Goal: Task Accomplishment & Management: Complete application form

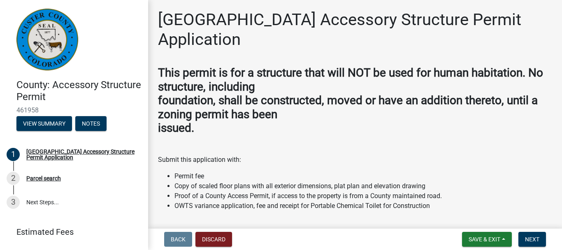
scroll to position [194, 0]
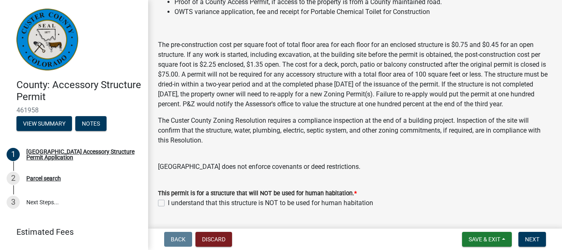
click at [168, 208] on label "I understand that this structure is NOT to be used for human habitation" at bounding box center [270, 203] width 205 height 10
click at [168, 203] on input "I understand that this structure is NOT to be used for human habitation" at bounding box center [170, 200] width 5 height 5
checkbox input "true"
click at [534, 234] on button "Next" at bounding box center [533, 239] width 28 height 15
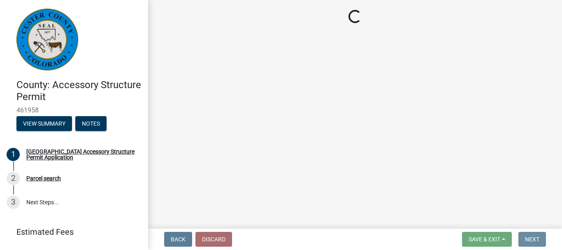
scroll to position [0, 0]
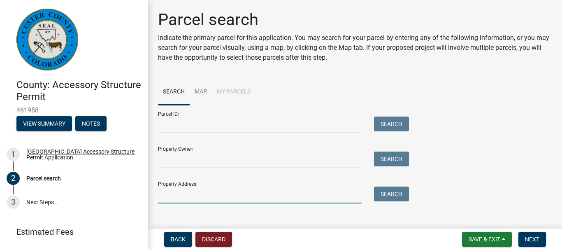
click at [295, 196] on input "Property Address:" at bounding box center [260, 194] width 204 height 17
type input "[STREET_ADDRESS]"
click at [397, 193] on button "Search" at bounding box center [391, 193] width 35 height 15
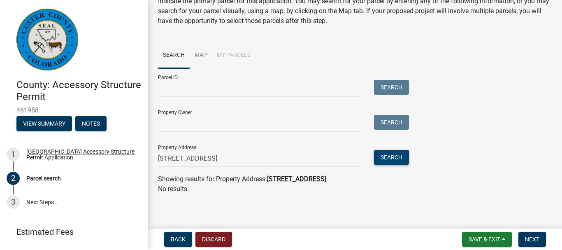
scroll to position [37, 0]
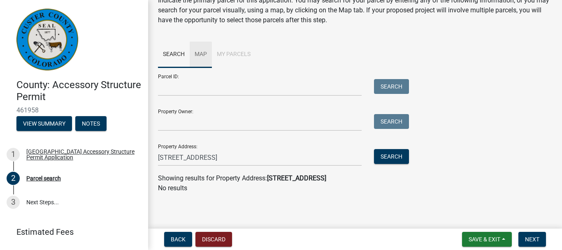
click at [205, 53] on link "Map" at bounding box center [201, 55] width 22 height 26
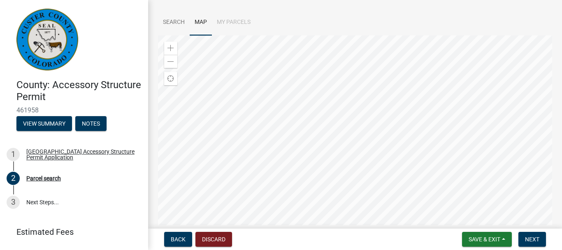
scroll to position [71, 0]
click at [168, 42] on div "Zoom in" at bounding box center [170, 46] width 13 height 13
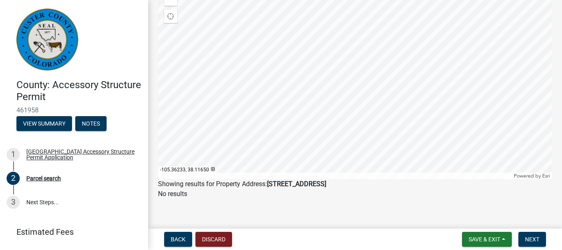
scroll to position [134, 0]
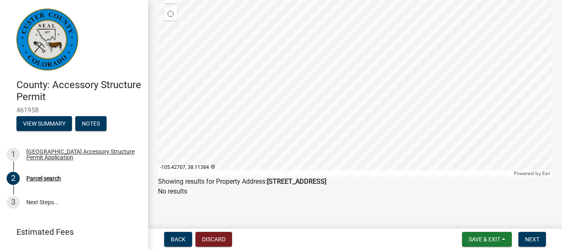
click at [354, 49] on div at bounding box center [355, 74] width 394 height 206
click at [387, 112] on div at bounding box center [355, 74] width 394 height 206
click at [314, 125] on div at bounding box center [355, 74] width 394 height 206
click at [41, 177] on div "Parcel search" at bounding box center [43, 178] width 35 height 6
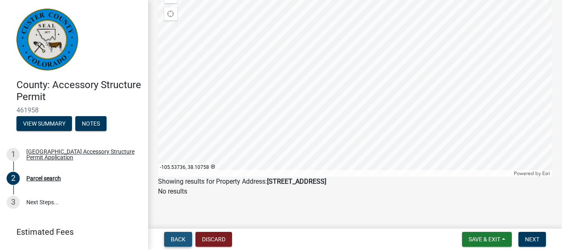
click at [171, 233] on button "Back" at bounding box center [178, 239] width 28 height 15
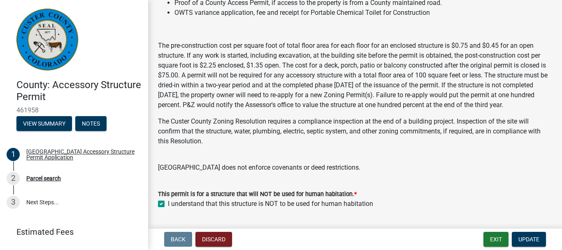
scroll to position [227, 0]
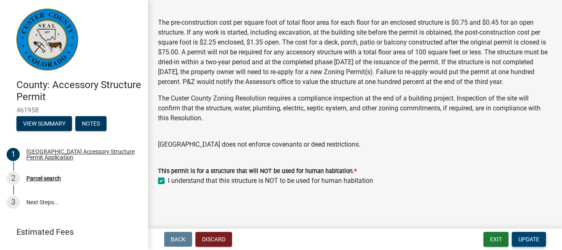
click at [526, 239] on span "Update" at bounding box center [529, 239] width 21 height 7
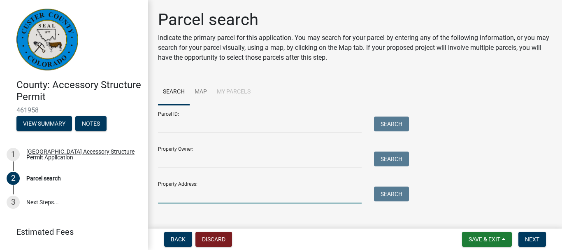
click at [310, 200] on input "Property Address:" at bounding box center [260, 194] width 204 height 17
type input "202 CR 132"
click at [391, 190] on button "Search" at bounding box center [391, 193] width 35 height 15
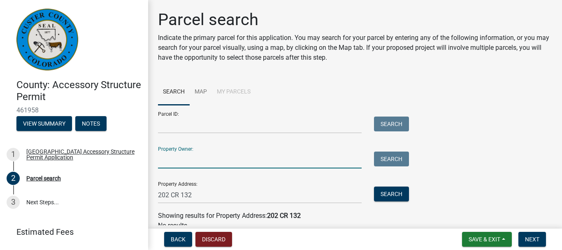
click at [223, 162] on input "Property Owner:" at bounding box center [260, 159] width 204 height 17
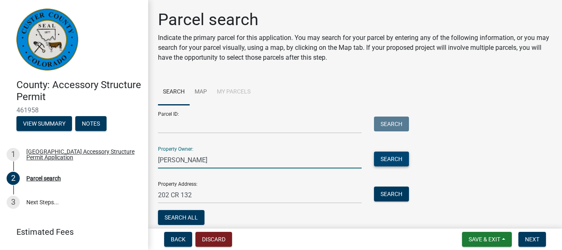
type input "[PERSON_NAME]"
click at [398, 161] on button "Search" at bounding box center [391, 158] width 35 height 15
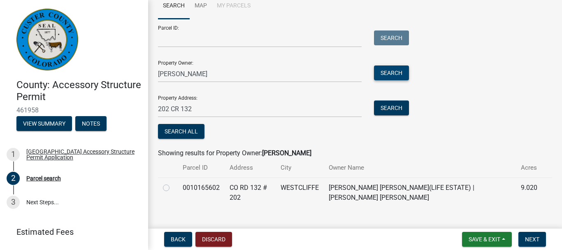
scroll to position [100, 0]
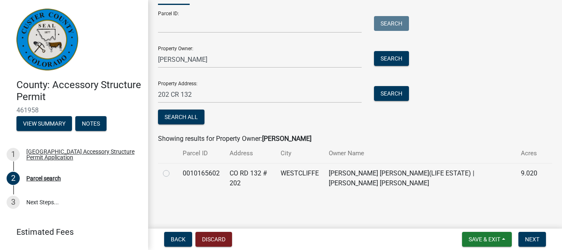
click at [173, 168] on label at bounding box center [173, 168] width 0 height 0
click at [173, 173] on input "radio" at bounding box center [175, 170] width 5 height 5
radio input "true"
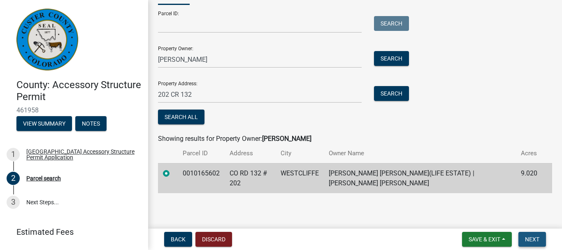
click at [526, 236] on span "Next" at bounding box center [532, 239] width 14 height 7
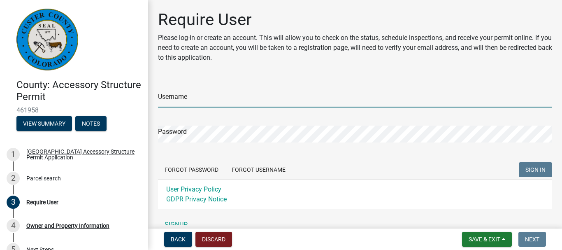
click at [249, 99] on input "Username" at bounding box center [355, 99] width 394 height 17
type input "AnchorsRest"
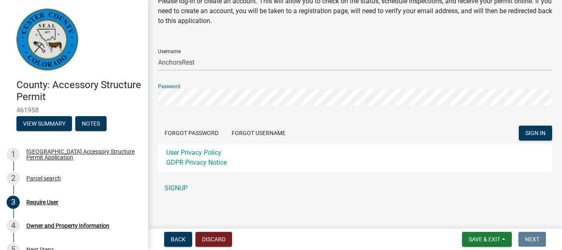
scroll to position [40, 0]
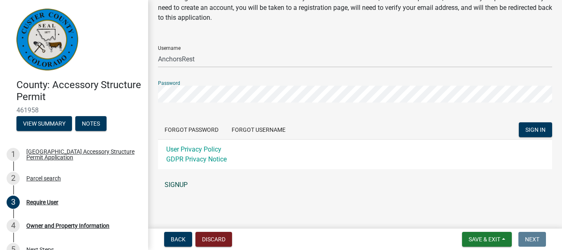
click at [182, 184] on link "SIGNUP" at bounding box center [355, 185] width 394 height 16
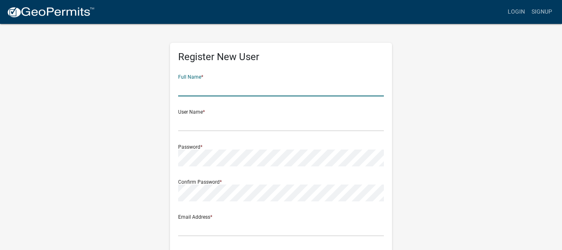
click at [245, 96] on input "text" at bounding box center [281, 87] width 206 height 17
type input "M"
click at [252, 92] on input "[PERSON_NAME]" at bounding box center [281, 87] width 206 height 17
type input "[PERSON_NAME]"
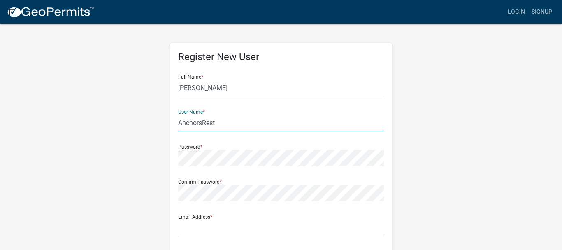
type input "AnchorsRest"
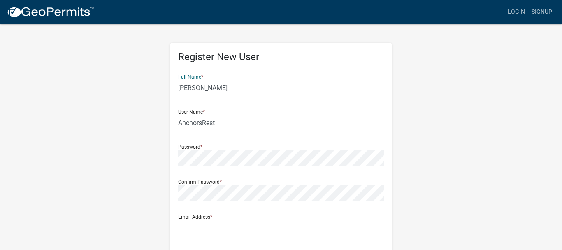
drag, startPoint x: 219, startPoint y: 84, endPoint x: 170, endPoint y: 86, distance: 49.0
click at [178, 86] on input "[PERSON_NAME]" at bounding box center [281, 87] width 206 height 17
type input "[PERSON_NAME]"
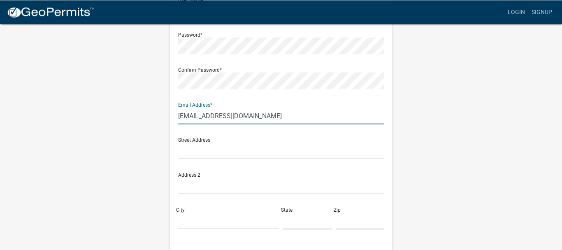
scroll to position [116, 0]
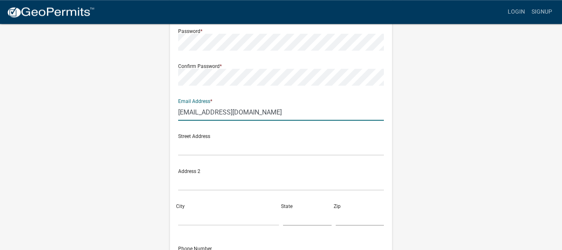
type input "Sapiahwoodworks@gmail.com"
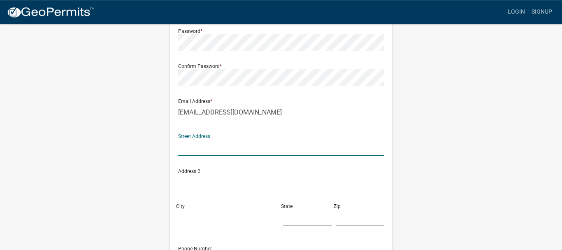
click at [360, 149] on input "text" at bounding box center [281, 147] width 206 height 17
type input "[STREET_ADDRESS]"
type input "Westcliffe"
type input "CO"
type input "81252"
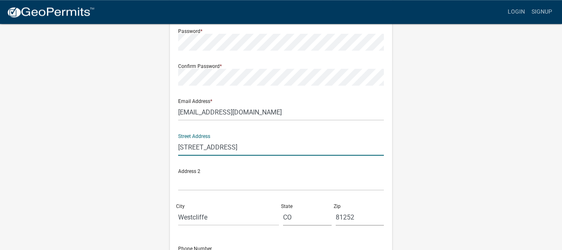
type input "7203094262"
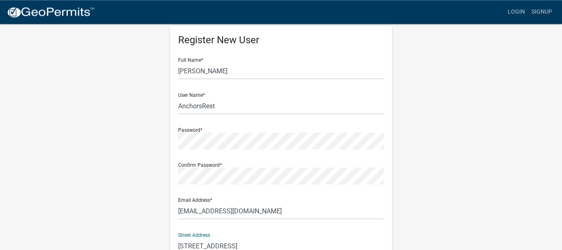
scroll to position [8, 0]
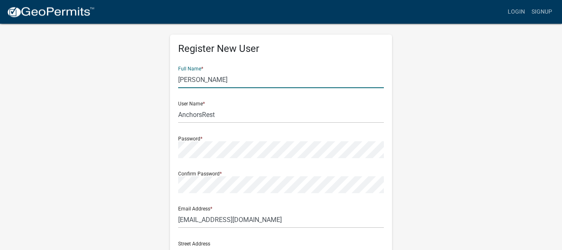
drag, startPoint x: 236, startPoint y: 81, endPoint x: 167, endPoint y: 75, distance: 69.1
click at [178, 75] on input "[PERSON_NAME]" at bounding box center [281, 79] width 206 height 17
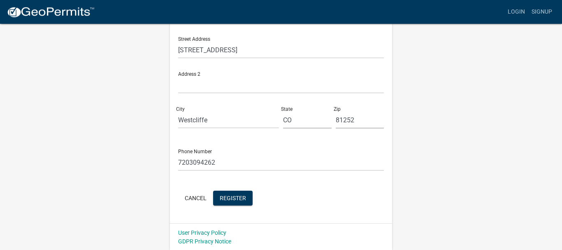
scroll to position [214, 0]
type input "[PERSON_NAME]"
click at [233, 197] on span "Register" at bounding box center [233, 196] width 26 height 7
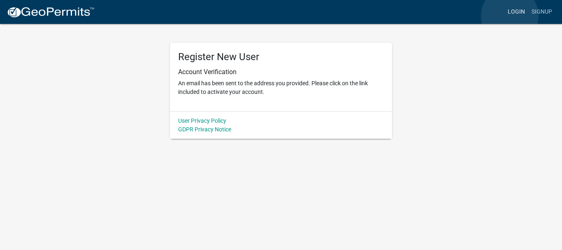
click at [510, 16] on link "Login" at bounding box center [517, 12] width 24 height 16
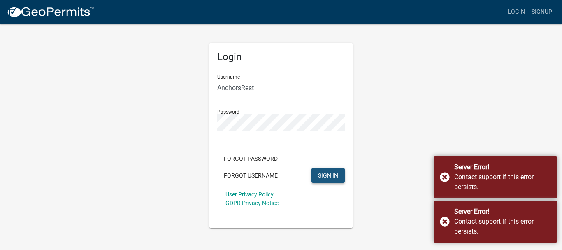
click at [333, 174] on span "SIGN IN" at bounding box center [328, 175] width 20 height 7
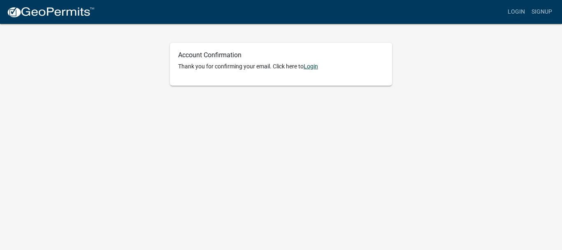
click at [314, 67] on link "Login" at bounding box center [311, 66] width 14 height 7
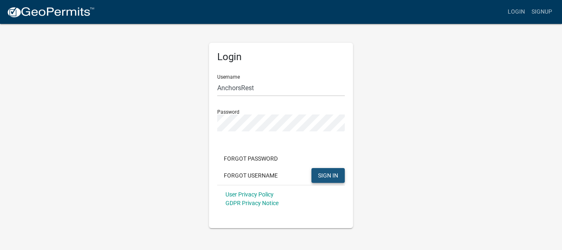
click at [329, 172] on span "SIGN IN" at bounding box center [328, 175] width 20 height 7
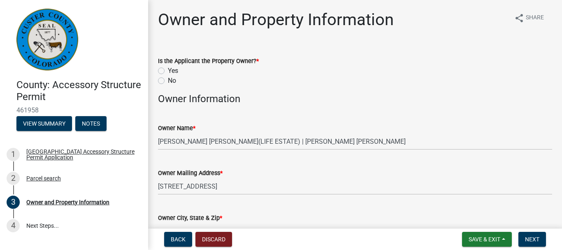
click at [168, 83] on label "No" at bounding box center [172, 81] width 8 height 10
click at [168, 81] on input "No" at bounding box center [170, 78] width 5 height 5
radio input "true"
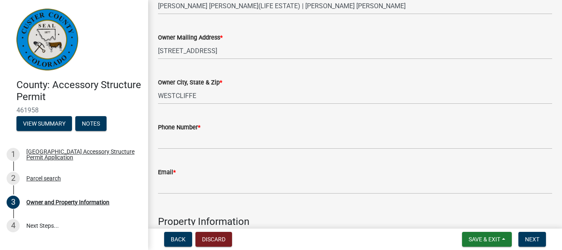
scroll to position [145, 0]
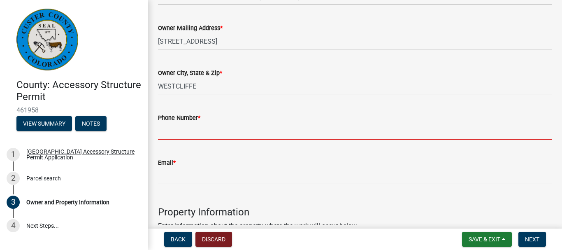
click at [307, 135] on input "Phone Number *" at bounding box center [355, 131] width 394 height 17
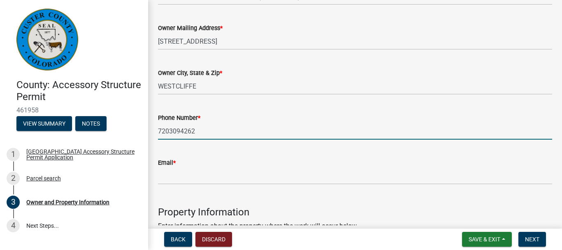
type input "7203094262"
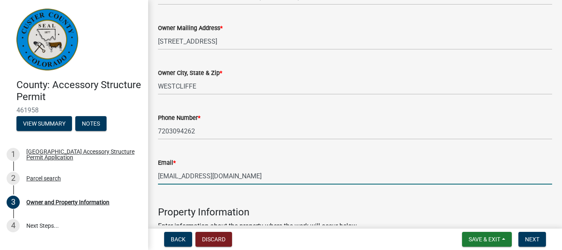
type input "[EMAIL_ADDRESS][DOMAIN_NAME]"
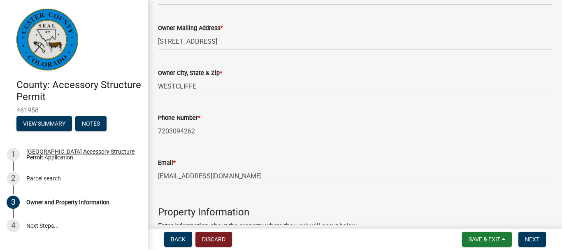
scroll to position [293, 0]
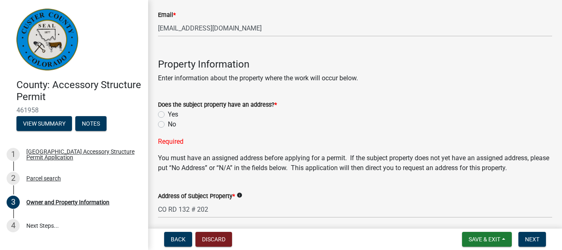
click at [168, 113] on label "Yes" at bounding box center [173, 114] width 10 height 10
click at [168, 113] on input "Yes" at bounding box center [170, 111] width 5 height 5
radio input "true"
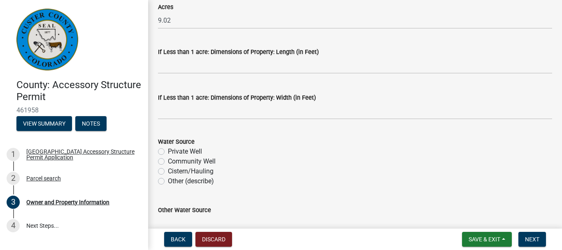
scroll to position [725, 0]
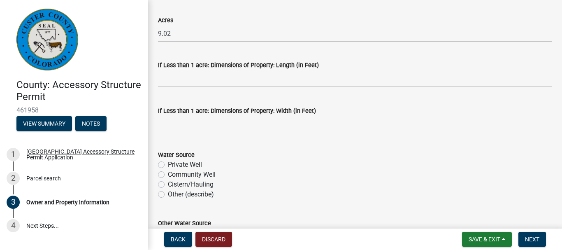
click at [165, 165] on div "Private Well" at bounding box center [355, 165] width 394 height 10
click at [168, 164] on label "Private Well" at bounding box center [185, 165] width 34 height 10
click at [168, 164] on input "Private Well" at bounding box center [170, 162] width 5 height 5
radio input "true"
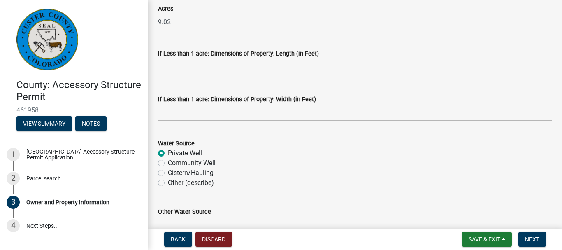
scroll to position [783, 0]
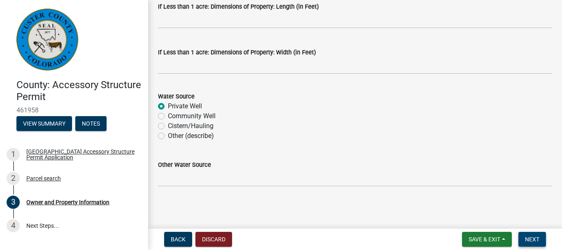
click at [527, 236] on span "Next" at bounding box center [532, 239] width 14 height 7
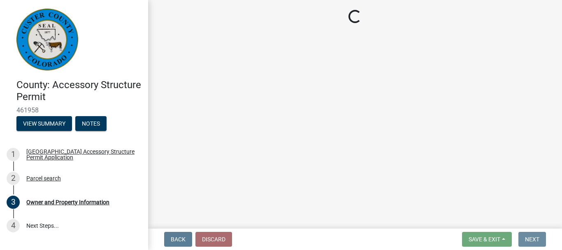
scroll to position [0, 0]
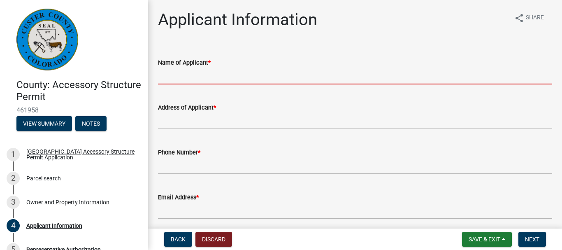
click at [241, 70] on input "Name of Applicant *" at bounding box center [355, 76] width 394 height 17
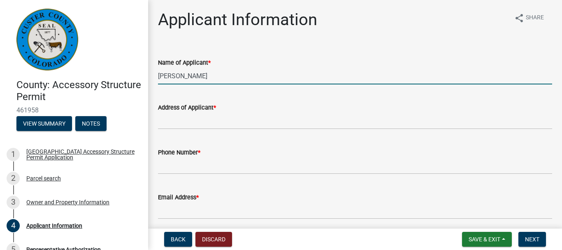
type input "[PERSON_NAME]"
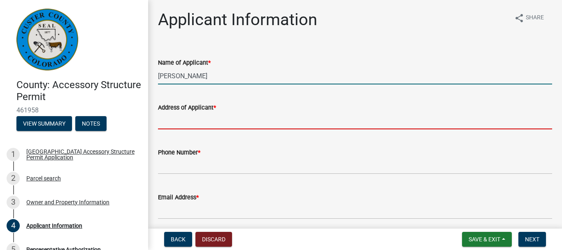
type input "[STREET_ADDRESS]"
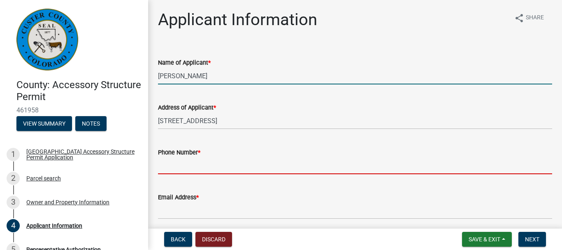
type input "7203094262"
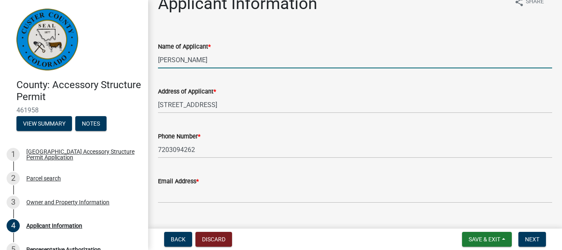
scroll to position [33, 0]
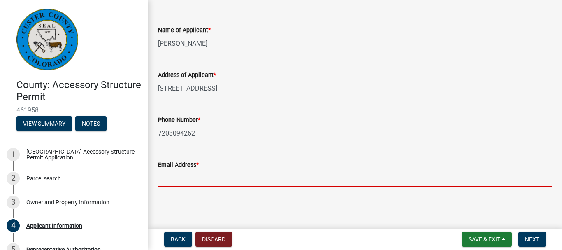
click at [259, 183] on input "Email Address *" at bounding box center [355, 178] width 394 height 17
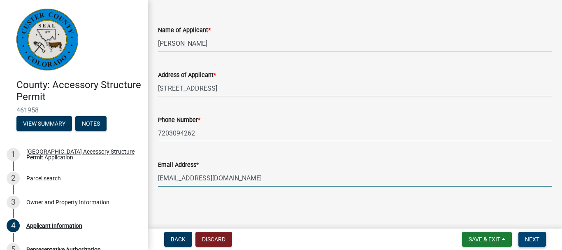
type input "[EMAIL_ADDRESS][DOMAIN_NAME]"
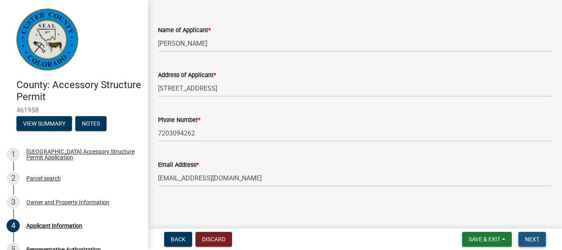
click at [542, 238] on button "Next" at bounding box center [533, 239] width 28 height 15
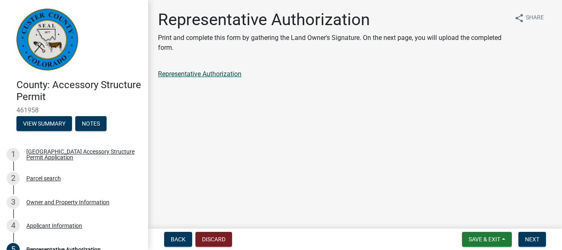
click at [194, 76] on link "Representative Authorization" at bounding box center [200, 74] width 84 height 8
click at [539, 240] on span "Next" at bounding box center [532, 239] width 14 height 7
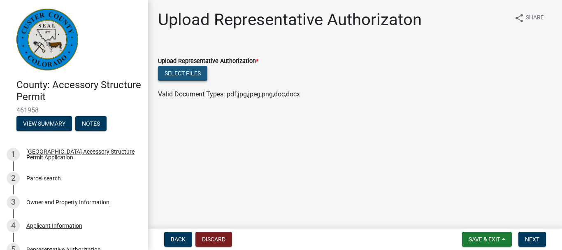
click at [186, 73] on button "Select files" at bounding box center [182, 73] width 49 height 15
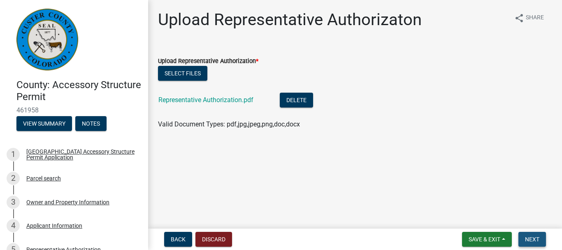
click at [525, 237] on span "Next" at bounding box center [532, 239] width 14 height 7
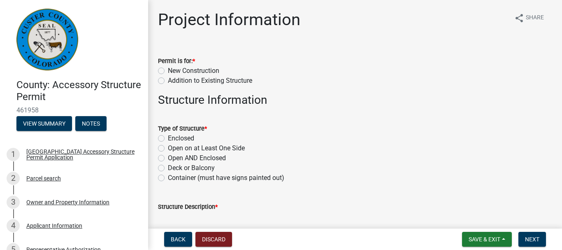
click at [168, 70] on label "New Construction" at bounding box center [193, 71] width 51 height 10
click at [168, 70] on input "New Construction" at bounding box center [170, 68] width 5 height 5
radio input "true"
click at [165, 138] on div "Enclosed" at bounding box center [355, 138] width 394 height 10
click at [168, 137] on label "Enclosed" at bounding box center [181, 138] width 26 height 10
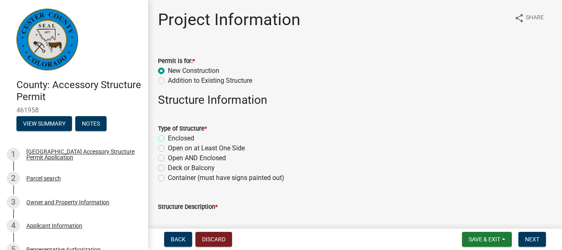
click at [168, 137] on input "Enclosed" at bounding box center [170, 135] width 5 height 5
radio input "true"
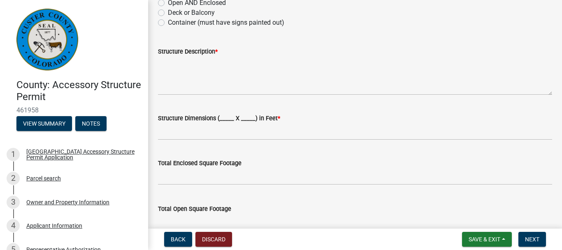
scroll to position [158, 0]
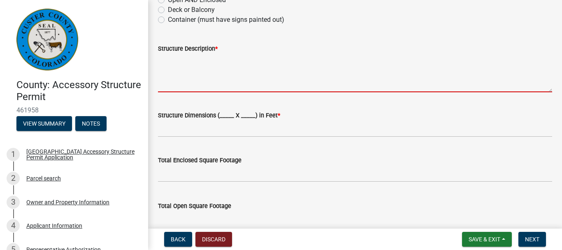
click at [229, 86] on textarea "Structure Description *" at bounding box center [355, 73] width 394 height 39
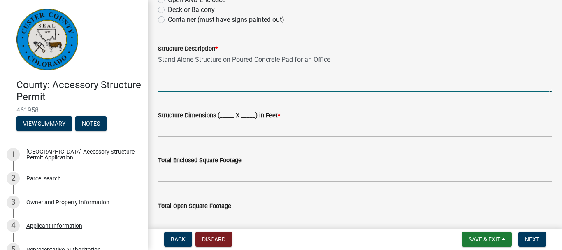
type textarea "Stand Alone Structure on Poured Concrete Pad for an Office"
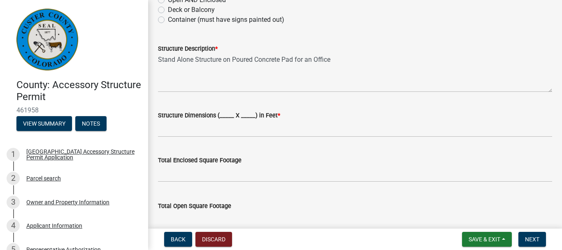
click at [226, 114] on label "Structure Dimensions (_____ X _____) in Feet *" at bounding box center [219, 116] width 122 height 6
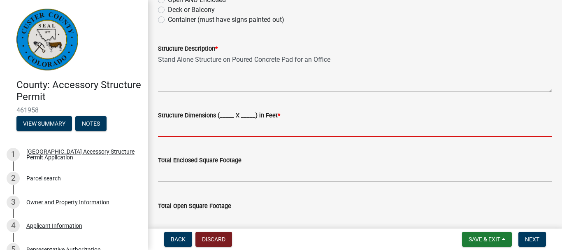
click at [226, 120] on input "Structure Dimensions (_____ X _____) in Feet *" at bounding box center [355, 128] width 394 height 17
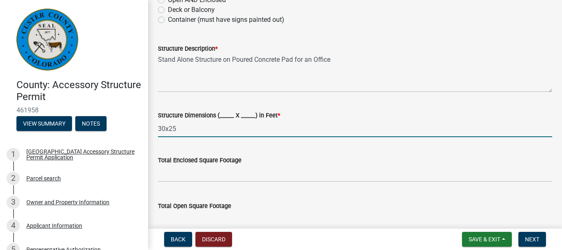
type input "30x25"
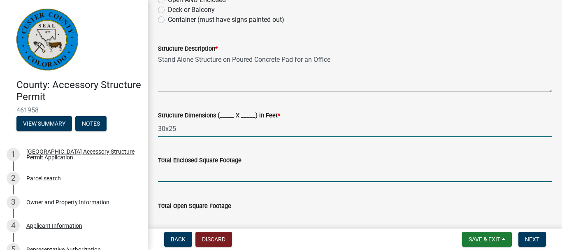
click at [217, 173] on input "text" at bounding box center [355, 173] width 394 height 17
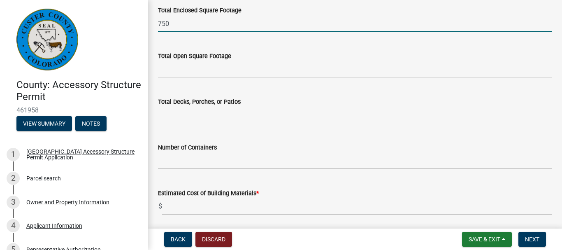
scroll to position [313, 0]
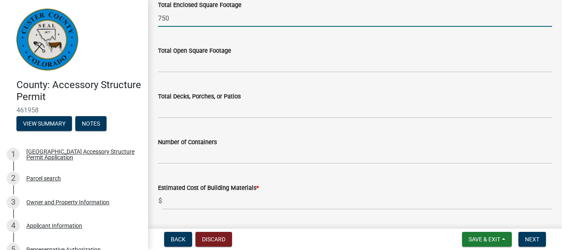
type input "750"
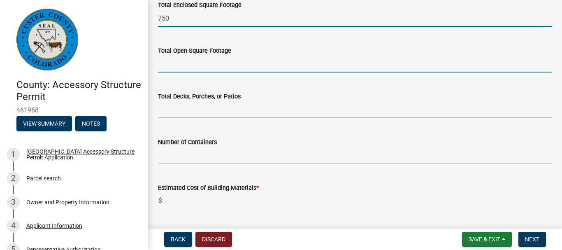
click at [252, 66] on input "text" at bounding box center [355, 64] width 394 height 17
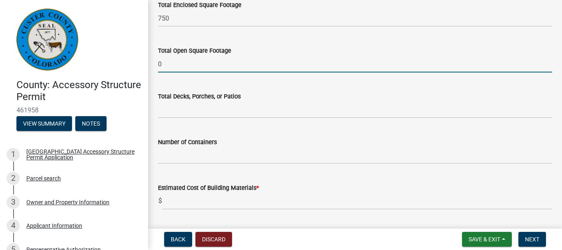
type input "0"
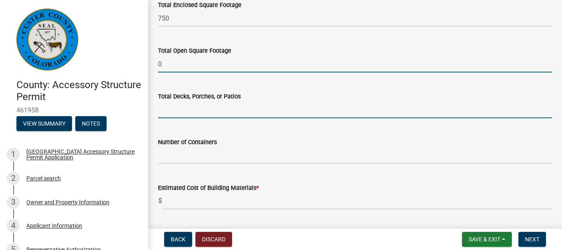
click at [254, 107] on input "text" at bounding box center [355, 109] width 394 height 17
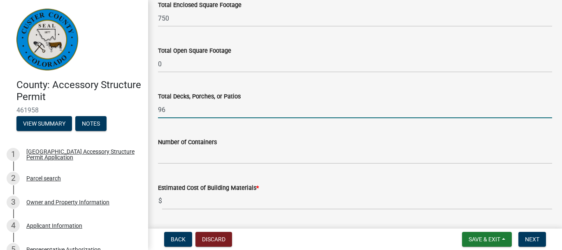
type input "96"
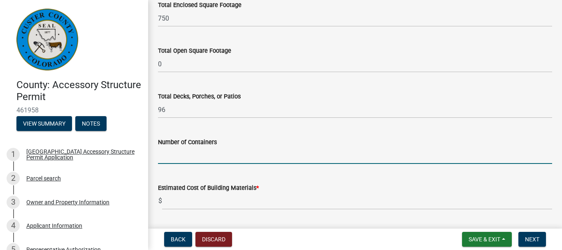
click at [245, 154] on input "text" at bounding box center [355, 155] width 394 height 17
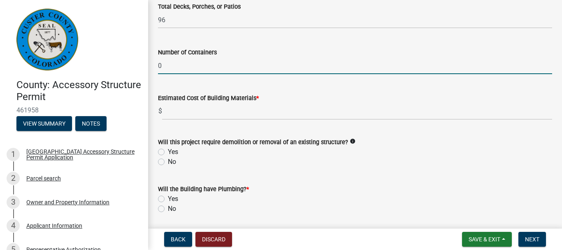
scroll to position [409, 0]
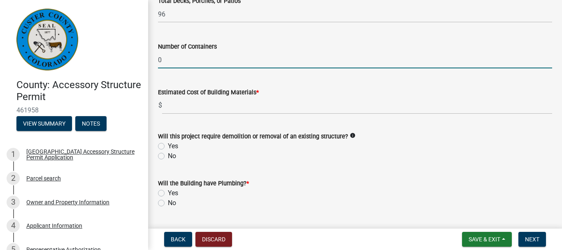
type input "0"
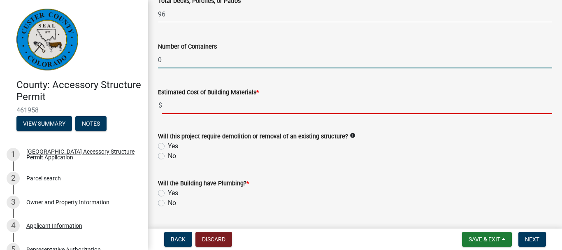
click at [263, 108] on input "text" at bounding box center [357, 105] width 390 height 17
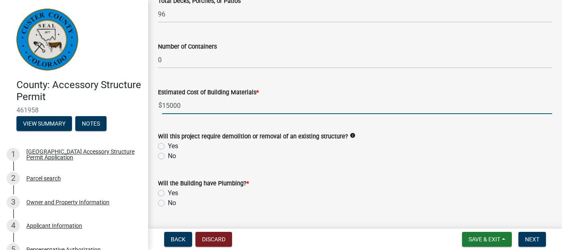
type input "15000"
click at [168, 203] on label "No" at bounding box center [172, 203] width 8 height 10
click at [168, 203] on input "No" at bounding box center [170, 200] width 5 height 5
radio input "true"
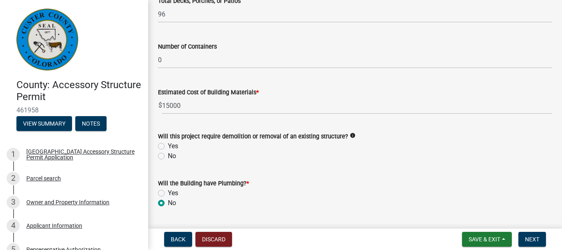
click at [168, 157] on label "No" at bounding box center [172, 156] width 8 height 10
click at [168, 156] on input "No" at bounding box center [170, 153] width 5 height 5
radio input "true"
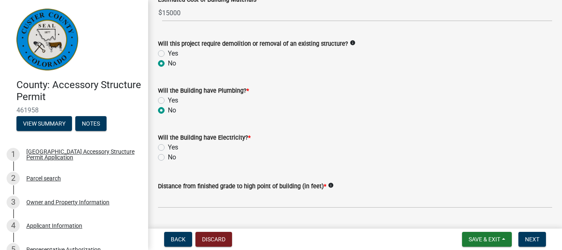
scroll to position [507, 0]
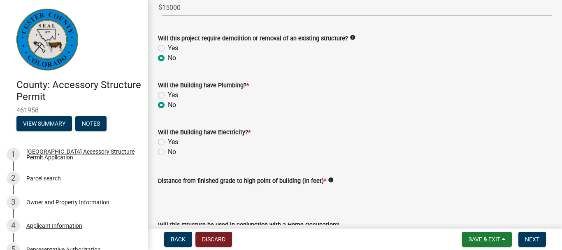
click at [168, 142] on label "Yes" at bounding box center [173, 142] width 10 height 10
click at [168, 142] on input "Yes" at bounding box center [170, 139] width 5 height 5
radio input "true"
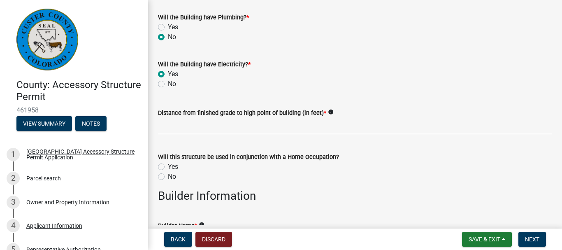
scroll to position [594, 0]
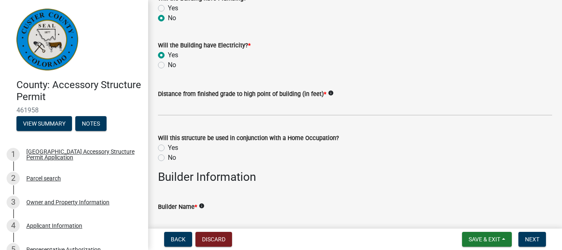
click at [168, 158] on label "No" at bounding box center [172, 158] width 8 height 10
click at [168, 158] on input "No" at bounding box center [170, 155] width 5 height 5
radio input "true"
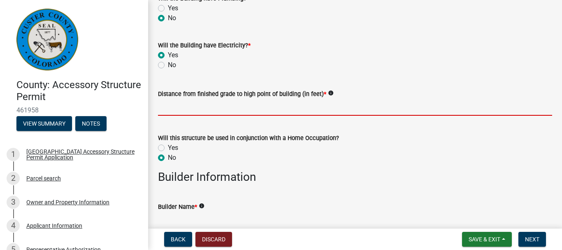
click at [197, 107] on input "text" at bounding box center [355, 107] width 394 height 17
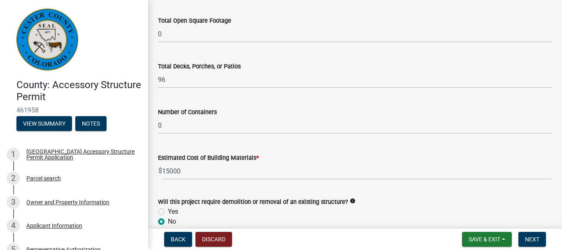
scroll to position [332, 0]
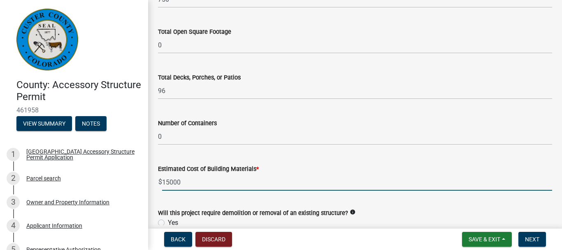
click at [169, 182] on input "15000" at bounding box center [357, 182] width 390 height 17
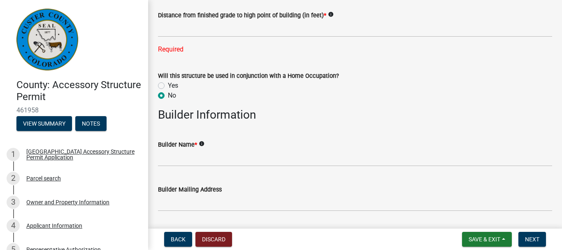
scroll to position [675, 0]
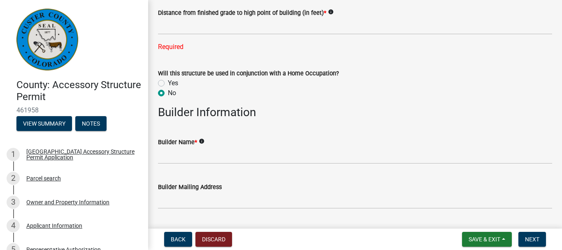
type input "10000"
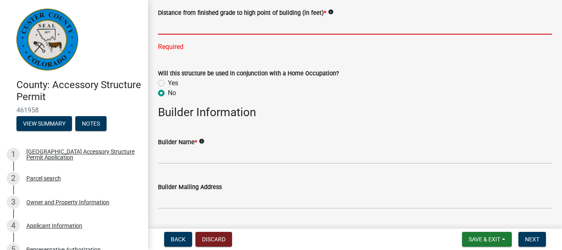
click at [282, 28] on input "text" at bounding box center [355, 26] width 394 height 17
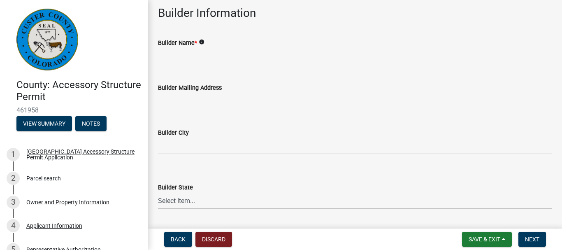
scroll to position [780, 0]
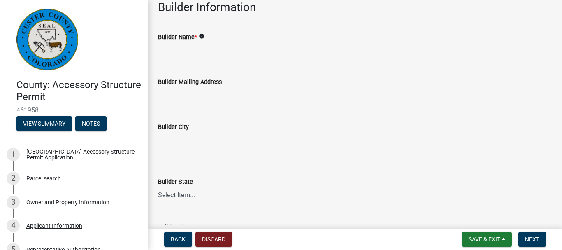
type input "13"
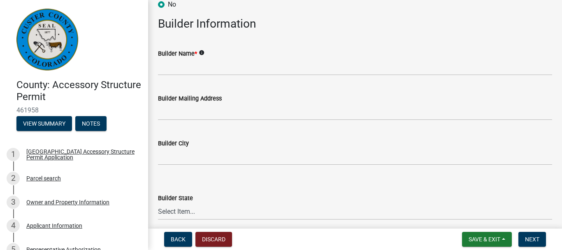
click at [341, 49] on div "Builder Name * info" at bounding box center [355, 54] width 394 height 10
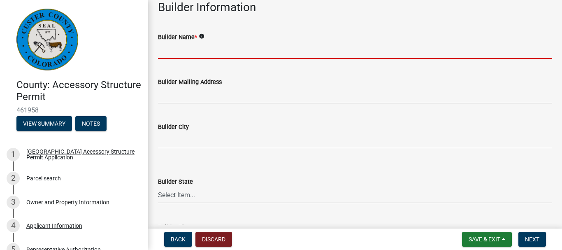
click at [343, 56] on input "Builder Name *" at bounding box center [355, 50] width 394 height 17
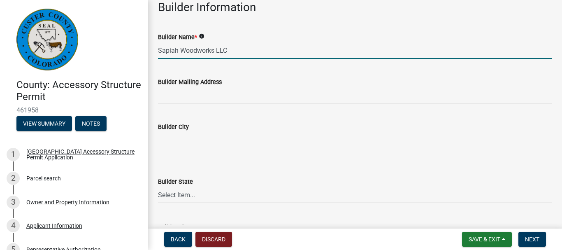
type input "Sapiah Woodworks LLC"
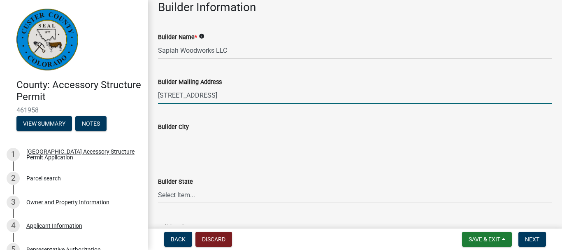
type input "[STREET_ADDRESS]"
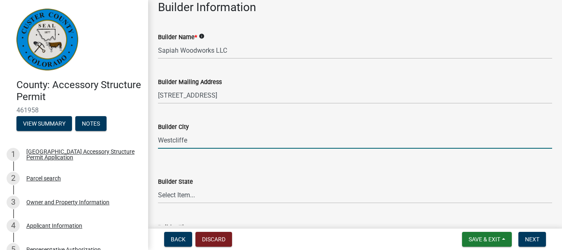
type input "Westcliffe"
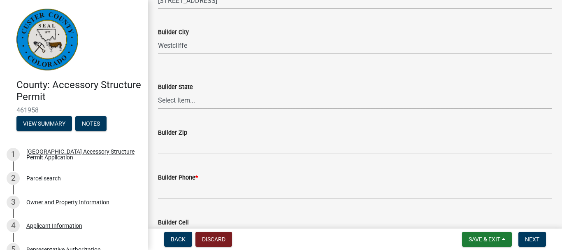
scroll to position [861, 0]
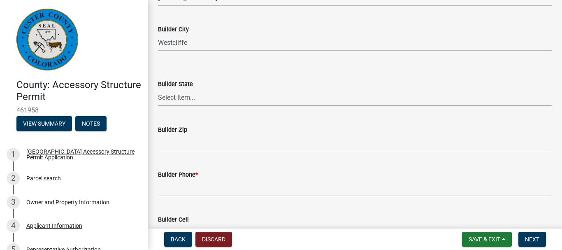
click at [158, 89] on select "Select Item... Alabama Alaska Arizona Arkansas California Colorado Connecticut …" at bounding box center [355, 97] width 394 height 17
select select "CO"
click option "[US_STATE]" at bounding box center [0, 0] width 0 height 0
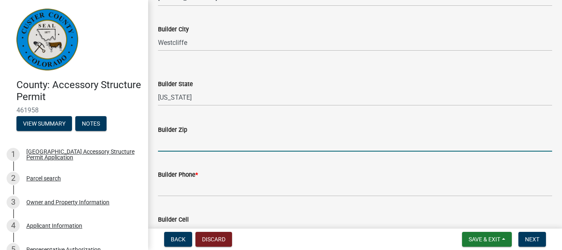
click at [188, 143] on input "Builder Zip" at bounding box center [355, 143] width 394 height 17
type input "81252"
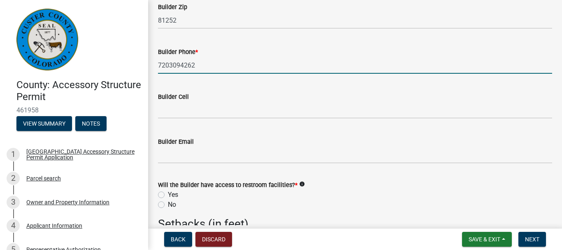
scroll to position [989, 0]
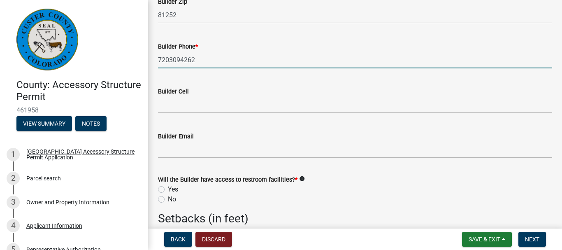
type input "7203094262"
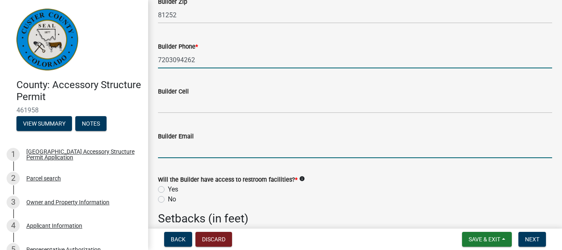
click at [377, 155] on input "Builder Email" at bounding box center [355, 149] width 394 height 17
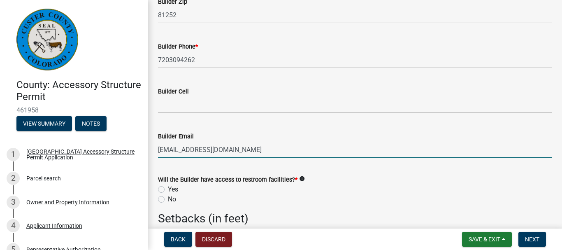
type input "sapiahwooodworks@gmail.com"
click at [168, 190] on label "Yes" at bounding box center [173, 189] width 10 height 10
click at [168, 190] on input "Yes" at bounding box center [170, 186] width 5 height 5
radio input "true"
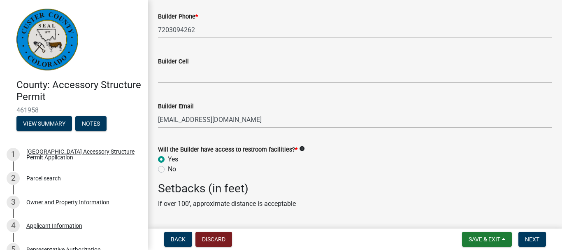
scroll to position [1002, 0]
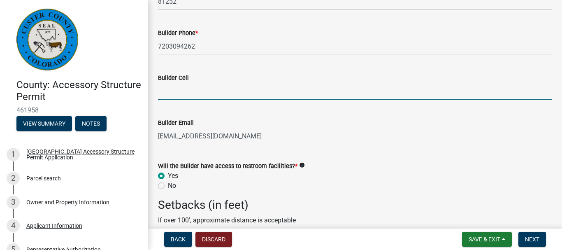
click at [291, 89] on input "Builder Cell" at bounding box center [355, 91] width 394 height 17
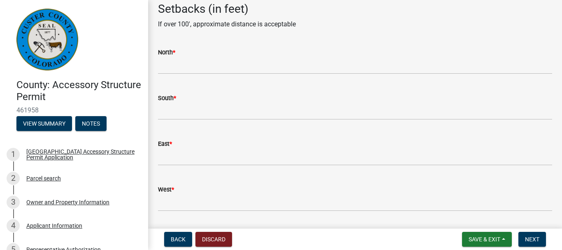
scroll to position [1196, 0]
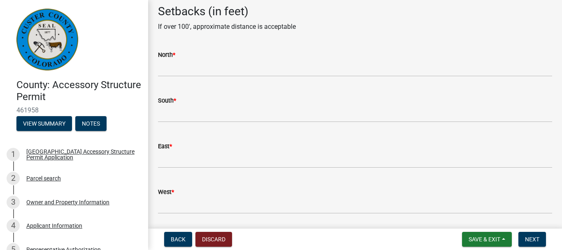
type input "7203094262"
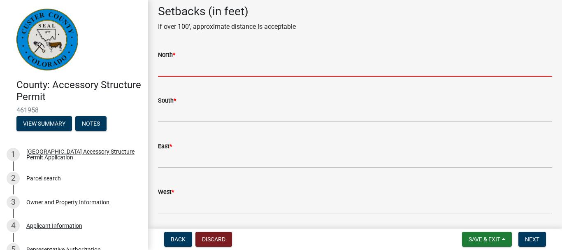
click at [178, 67] on input "text" at bounding box center [355, 68] width 394 height 17
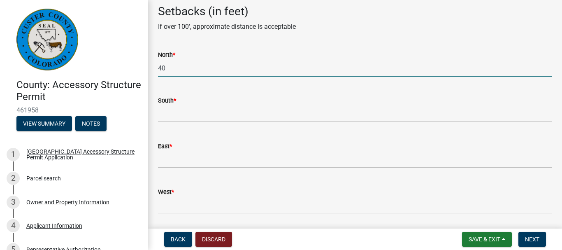
type input "40"
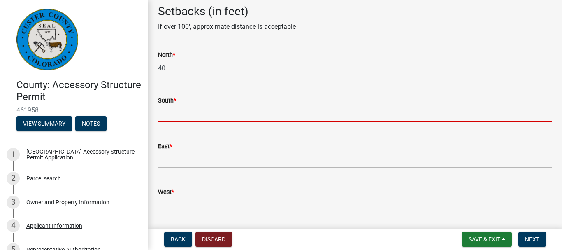
click at [174, 117] on input "text" at bounding box center [355, 113] width 394 height 17
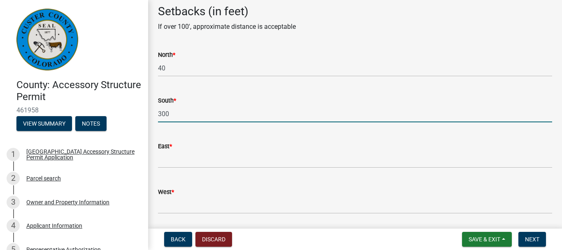
type input "300"
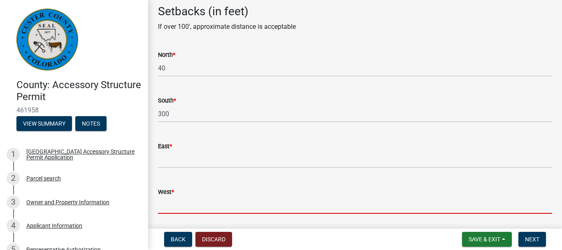
click at [175, 210] on input "West *" at bounding box center [355, 205] width 394 height 17
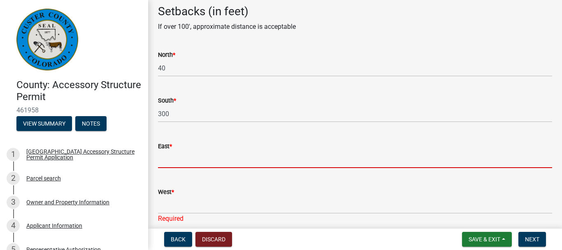
click at [182, 165] on input "text" at bounding box center [355, 159] width 394 height 17
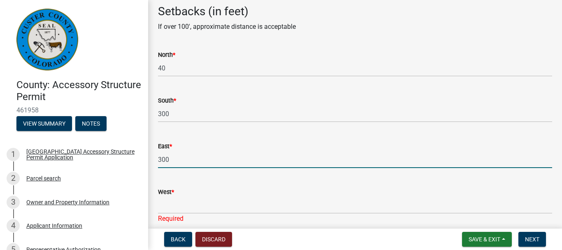
type input "300"
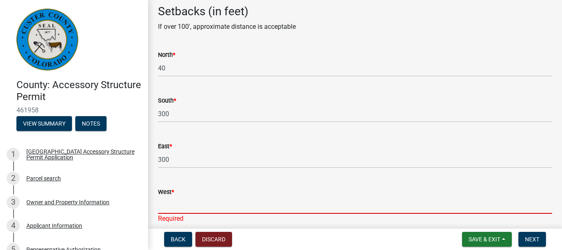
click at [190, 210] on input "West *" at bounding box center [355, 205] width 394 height 17
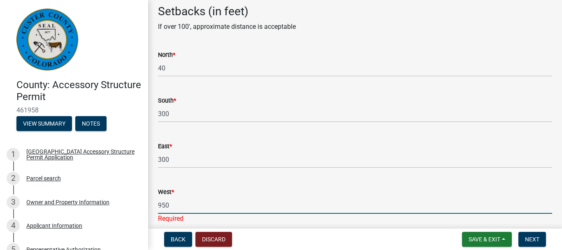
scroll to position [1233, 0]
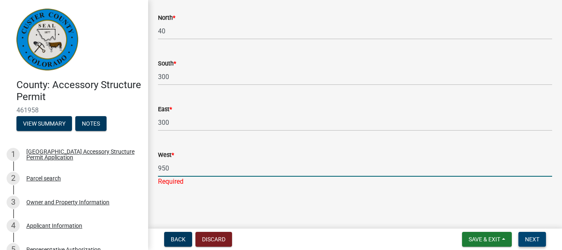
type input "950"
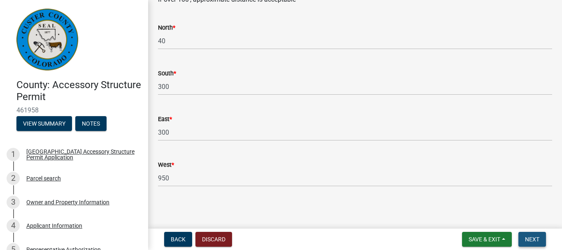
scroll to position [1223, 0]
click at [532, 234] on button "Next" at bounding box center [533, 239] width 28 height 15
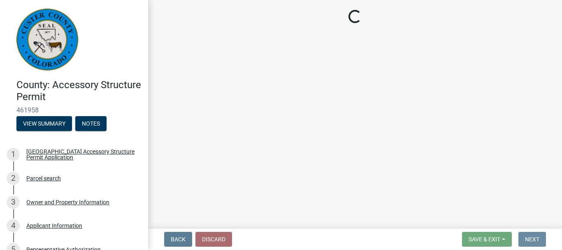
scroll to position [0, 0]
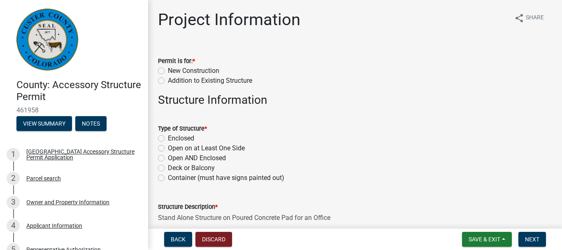
click at [168, 69] on label "New Construction" at bounding box center [193, 71] width 51 height 10
click at [168, 69] on input "New Construction" at bounding box center [170, 68] width 5 height 5
radio input "true"
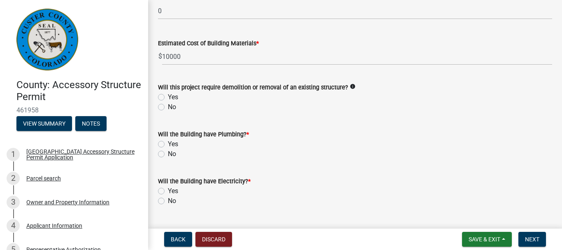
scroll to position [460, 0]
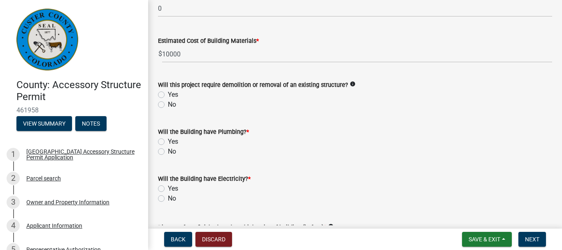
click at [168, 105] on label "No" at bounding box center [172, 105] width 8 height 10
click at [168, 105] on input "No" at bounding box center [170, 102] width 5 height 5
radio input "true"
click at [168, 153] on label "No" at bounding box center [172, 152] width 8 height 10
click at [168, 152] on input "No" at bounding box center [170, 149] width 5 height 5
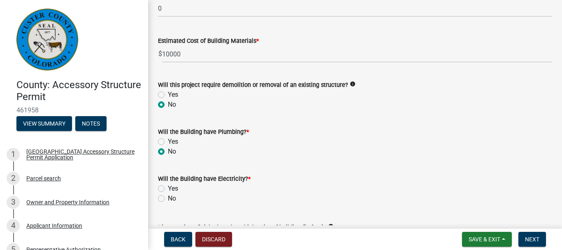
radio input "true"
click at [168, 188] on label "Yes" at bounding box center [173, 189] width 10 height 10
click at [168, 188] on input "Yes" at bounding box center [170, 186] width 5 height 5
radio input "true"
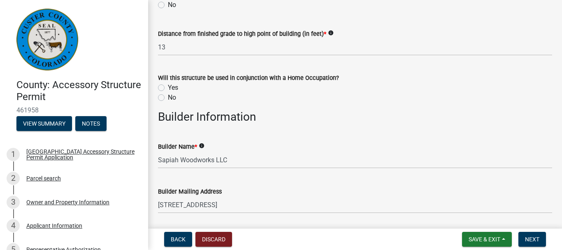
scroll to position [657, 0]
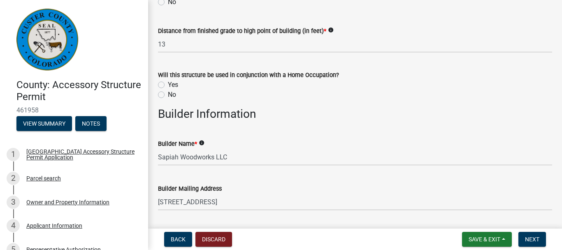
click at [168, 96] on label "No" at bounding box center [172, 95] width 8 height 10
click at [168, 95] on input "No" at bounding box center [170, 92] width 5 height 5
radio input "true"
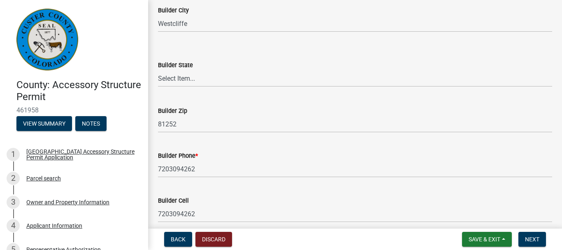
scroll to position [888, 0]
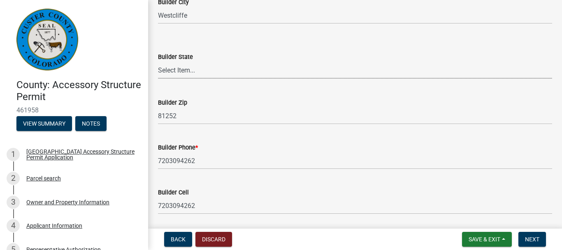
select select "CO"
click option "[US_STATE]" at bounding box center [0, 0] width 0 height 0
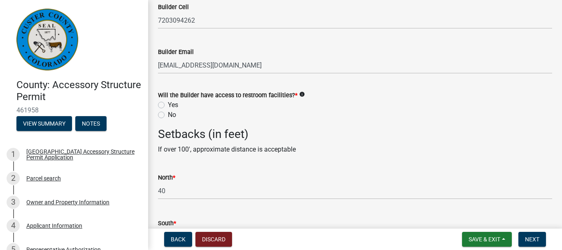
scroll to position [1062, 0]
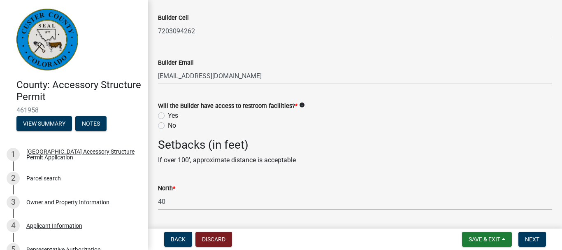
click at [168, 116] on label "Yes" at bounding box center [173, 116] width 10 height 10
click at [168, 116] on input "Yes" at bounding box center [170, 113] width 5 height 5
radio input "true"
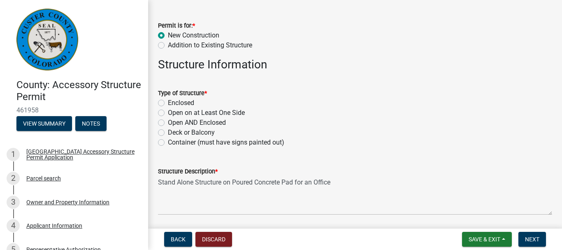
scroll to position [27, 0]
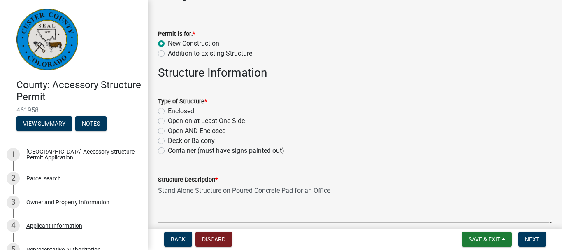
click at [168, 110] on label "Enclosed" at bounding box center [181, 111] width 26 height 10
click at [168, 110] on input "Enclosed" at bounding box center [170, 108] width 5 height 5
radio input "true"
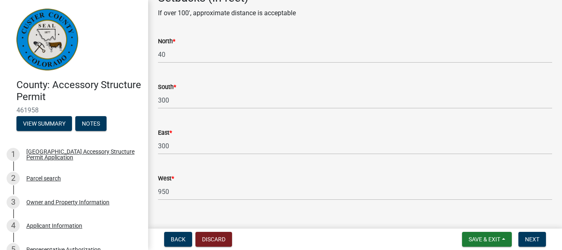
scroll to position [1223, 0]
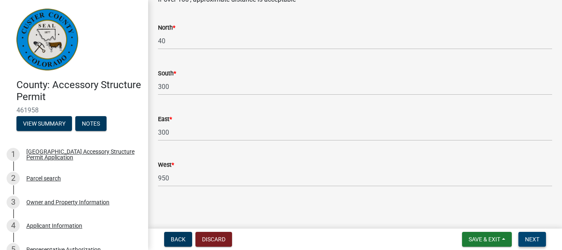
click at [531, 240] on span "Next" at bounding box center [532, 239] width 14 height 7
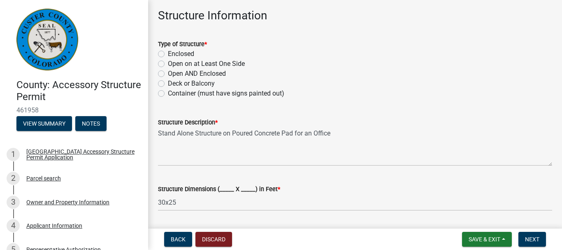
scroll to position [79, 0]
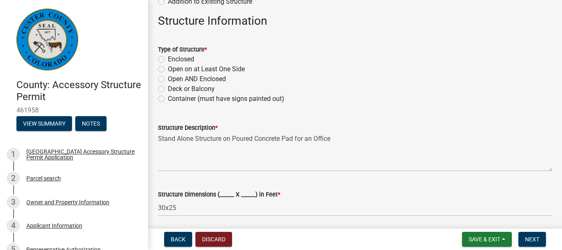
click at [168, 59] on label "Enclosed" at bounding box center [181, 59] width 26 height 10
click at [168, 59] on input "Enclosed" at bounding box center [170, 56] width 5 height 5
radio input "true"
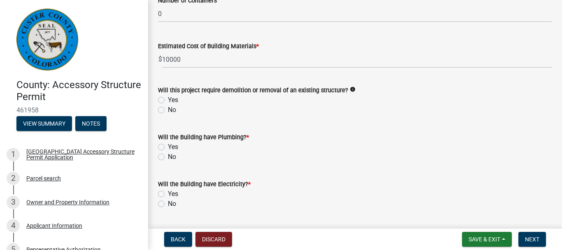
scroll to position [458, 0]
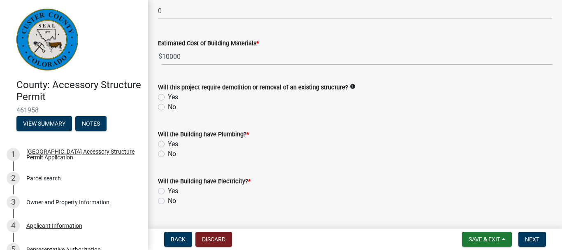
click at [168, 109] on label "No" at bounding box center [172, 107] width 8 height 10
click at [168, 107] on input "No" at bounding box center [170, 104] width 5 height 5
radio input "true"
click at [168, 154] on label "No" at bounding box center [172, 154] width 8 height 10
click at [168, 154] on input "No" at bounding box center [170, 151] width 5 height 5
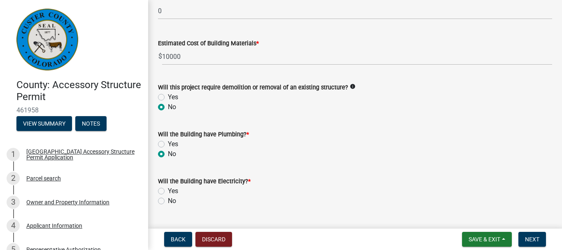
radio input "true"
click at [160, 194] on div "Yes" at bounding box center [355, 191] width 394 height 10
click at [168, 191] on label "Yes" at bounding box center [173, 191] width 10 height 10
click at [168, 191] on input "Yes" at bounding box center [170, 188] width 5 height 5
radio input "true"
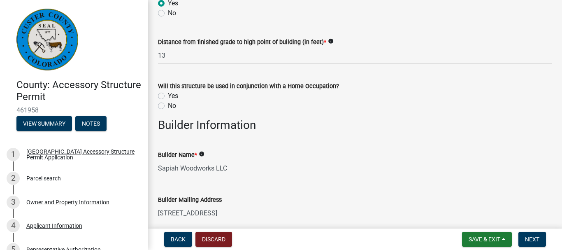
scroll to position [648, 0]
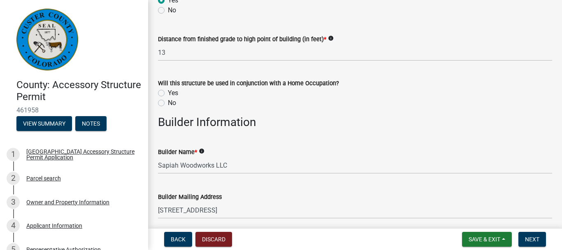
click at [168, 102] on label "No" at bounding box center [172, 103] width 8 height 10
click at [168, 102] on input "No" at bounding box center [170, 100] width 5 height 5
radio input "true"
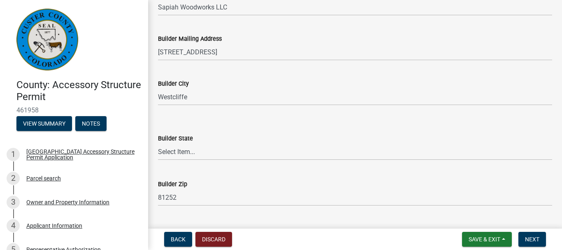
scroll to position [809, 0]
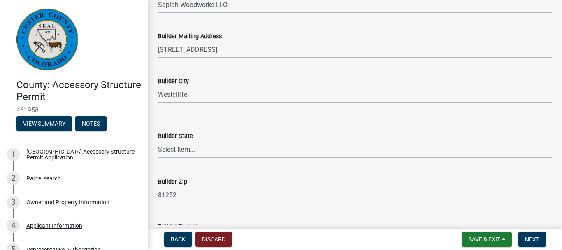
click at [158, 141] on select "Select Item... Alabama Alaska Arizona Arkansas California Colorado Connecticut …" at bounding box center [355, 149] width 394 height 17
select select "CO"
click option "[US_STATE]" at bounding box center [0, 0] width 0 height 0
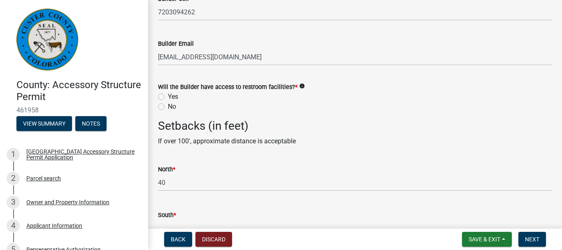
scroll to position [1084, 0]
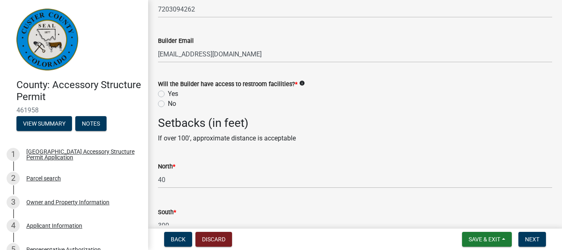
click at [168, 93] on label "Yes" at bounding box center [173, 94] width 10 height 10
click at [168, 93] on input "Yes" at bounding box center [170, 91] width 5 height 5
radio input "true"
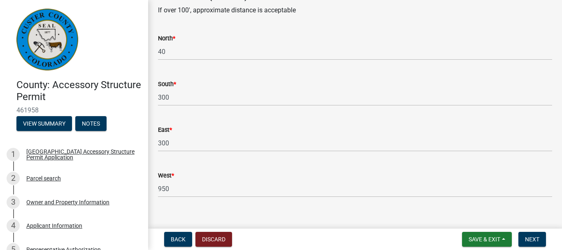
scroll to position [1223, 0]
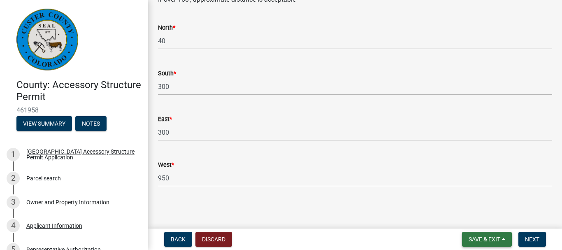
click at [487, 240] on span "Save & Exit" at bounding box center [485, 239] width 32 height 7
click at [468, 196] on button "Save" at bounding box center [479, 198] width 66 height 20
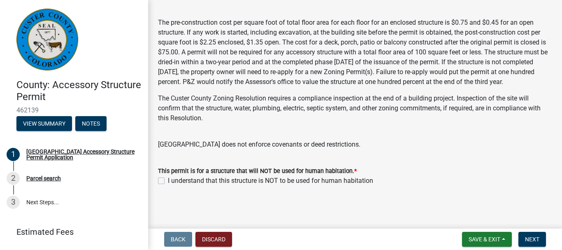
scroll to position [227, 0]
click at [168, 180] on label "I understand that this structure is NOT to be used for human habitation" at bounding box center [270, 181] width 205 height 10
click at [168, 180] on input "I understand that this structure is NOT to be used for human habitation" at bounding box center [170, 178] width 5 height 5
checkbox input "true"
click at [525, 238] on span "Next" at bounding box center [532, 239] width 14 height 7
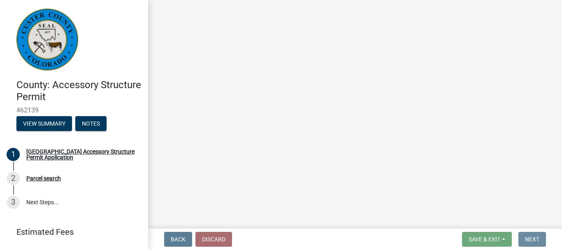
scroll to position [0, 0]
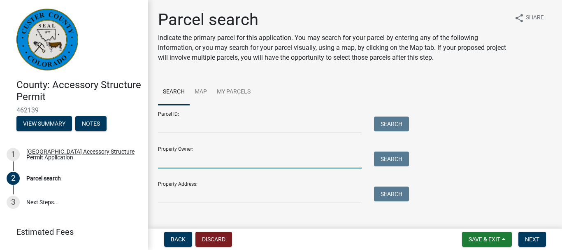
click at [283, 156] on input "Property Owner:" at bounding box center [260, 159] width 204 height 17
type input "[PERSON_NAME]"
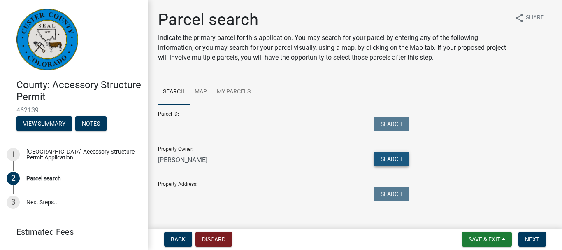
click at [391, 162] on button "Search" at bounding box center [391, 158] width 35 height 15
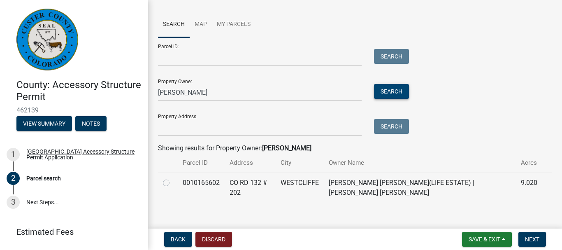
scroll to position [77, 0]
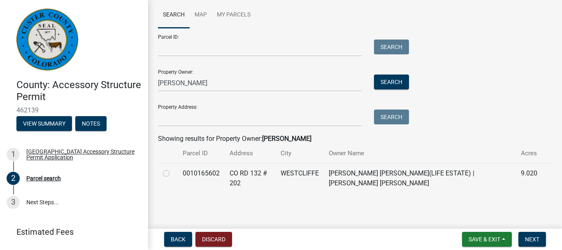
click at [173, 168] on label at bounding box center [173, 168] width 0 height 0
click at [173, 173] on input "radio" at bounding box center [175, 170] width 5 height 5
radio input "true"
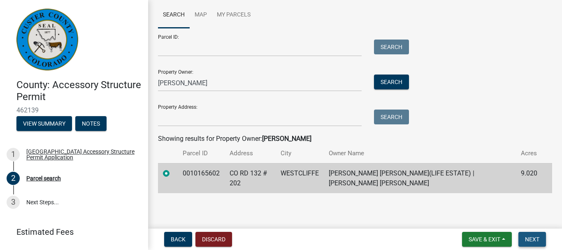
click at [528, 235] on button "Next" at bounding box center [533, 239] width 28 height 15
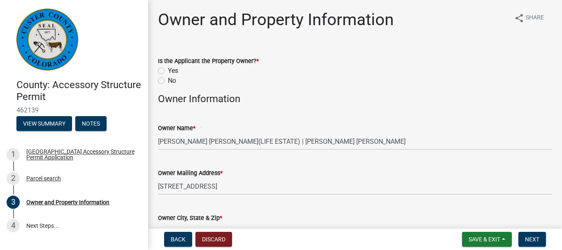
click at [168, 80] on label "No" at bounding box center [172, 81] width 8 height 10
click at [168, 80] on input "No" at bounding box center [170, 78] width 5 height 5
radio input "true"
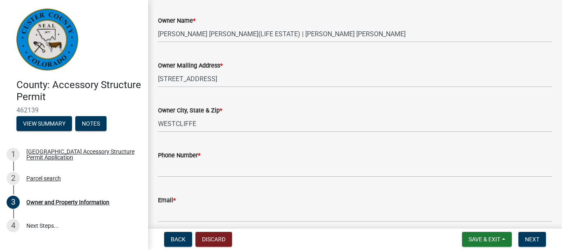
scroll to position [134, 0]
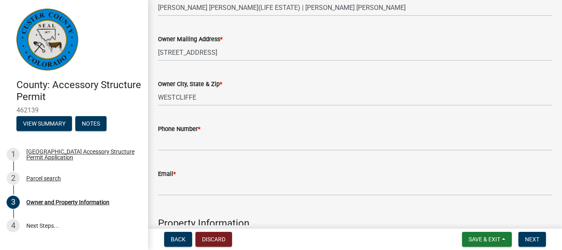
click at [337, 134] on form "Phone Number *" at bounding box center [355, 137] width 394 height 27
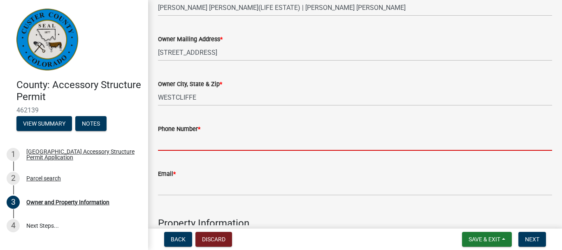
click at [336, 139] on input "Phone Number *" at bounding box center [355, 142] width 394 height 17
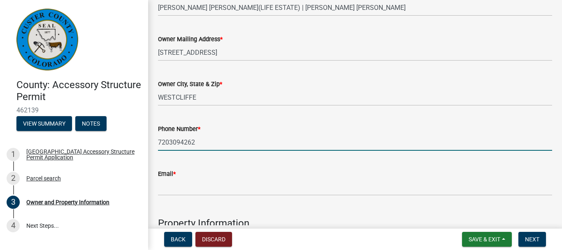
type input "7203094262"
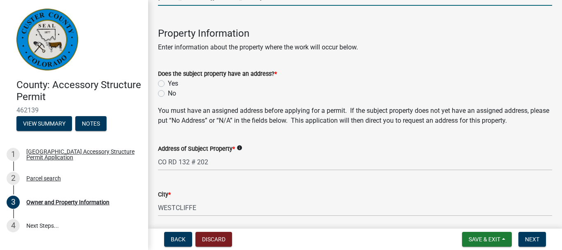
scroll to position [328, 0]
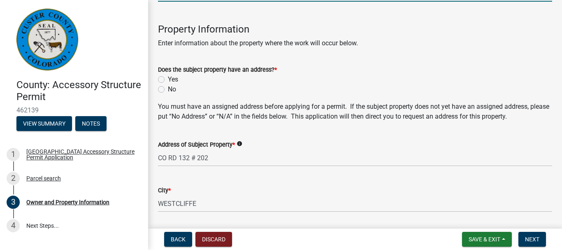
type input "[EMAIL_ADDRESS][DOMAIN_NAME]"
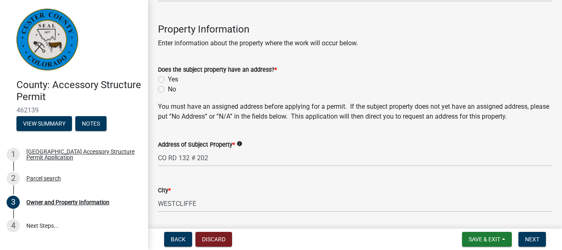
click at [168, 79] on label "Yes" at bounding box center [173, 80] width 10 height 10
click at [168, 79] on input "Yes" at bounding box center [170, 77] width 5 height 5
radio input "true"
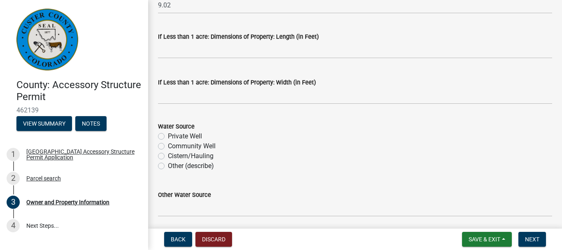
scroll to position [755, 0]
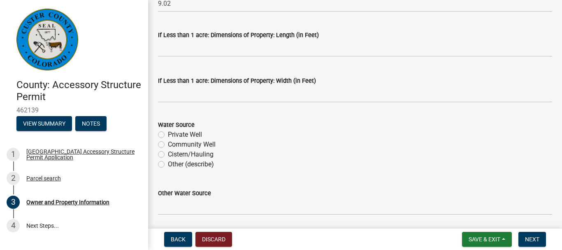
click at [168, 136] on label "Private Well" at bounding box center [185, 135] width 34 height 10
click at [168, 135] on input "Private Well" at bounding box center [170, 132] width 5 height 5
radio input "true"
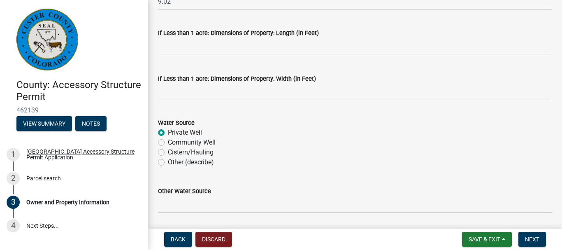
scroll to position [783, 0]
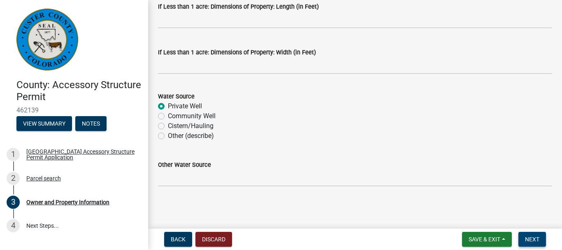
click at [539, 241] on span "Next" at bounding box center [532, 239] width 14 height 7
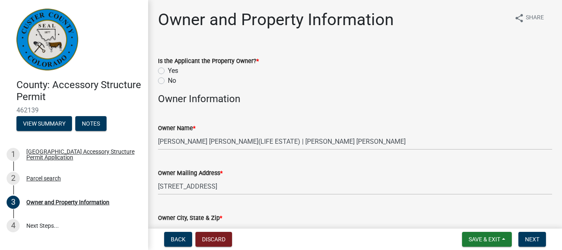
click at [168, 79] on label "No" at bounding box center [172, 81] width 8 height 10
click at [168, 79] on input "No" at bounding box center [170, 78] width 5 height 5
radio input "true"
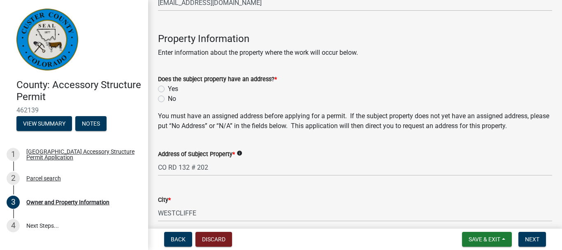
scroll to position [322, 0]
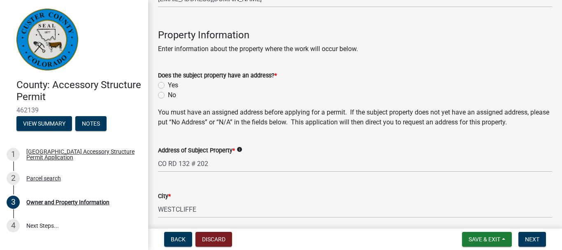
click at [168, 84] on label "Yes" at bounding box center [173, 85] width 10 height 10
click at [168, 84] on input "Yes" at bounding box center [170, 82] width 5 height 5
radio input "true"
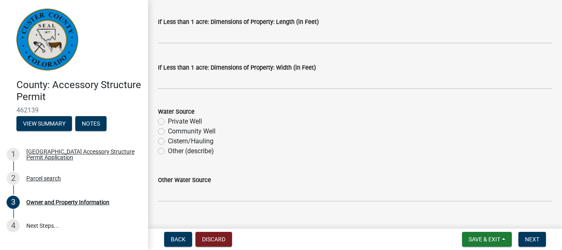
scroll to position [783, 0]
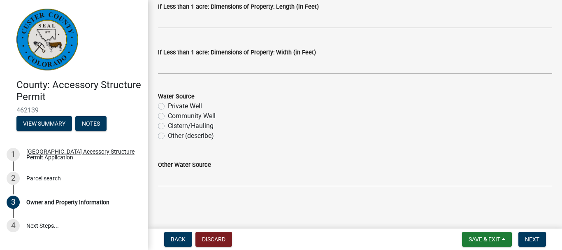
click at [168, 105] on label "Private Well" at bounding box center [185, 106] width 34 height 10
click at [168, 105] on input "Private Well" at bounding box center [170, 103] width 5 height 5
radio input "true"
click at [538, 236] on span "Next" at bounding box center [532, 239] width 14 height 7
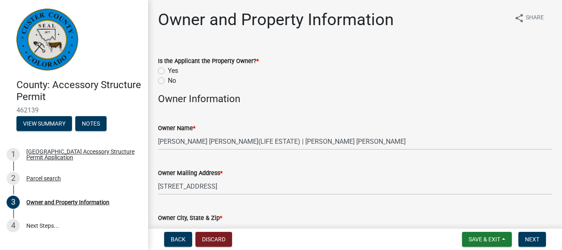
click at [340, 68] on div "Yes" at bounding box center [355, 71] width 394 height 10
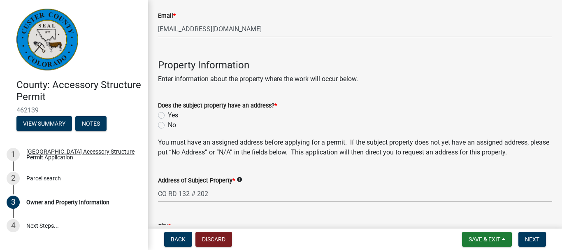
scroll to position [294, 0]
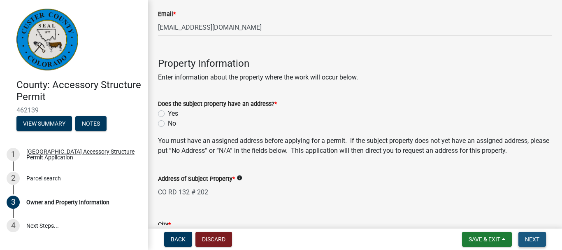
click at [530, 236] on span "Next" at bounding box center [532, 239] width 14 height 7
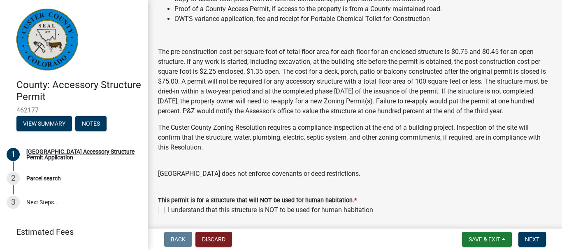
scroll to position [227, 0]
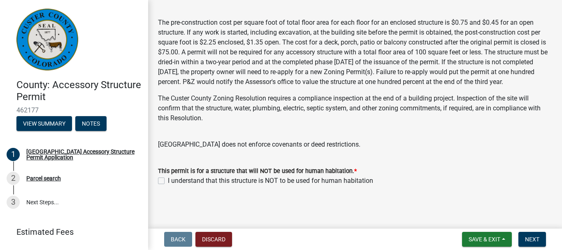
click at [168, 181] on label "I understand that this structure is NOT to be used for human habitation" at bounding box center [270, 181] width 205 height 10
click at [168, 181] on input "I understand that this structure is NOT to be used for human habitation" at bounding box center [170, 178] width 5 height 5
checkbox input "true"
click at [527, 242] on span "Next" at bounding box center [532, 239] width 14 height 7
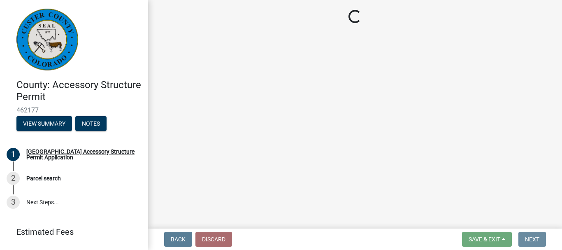
scroll to position [0, 0]
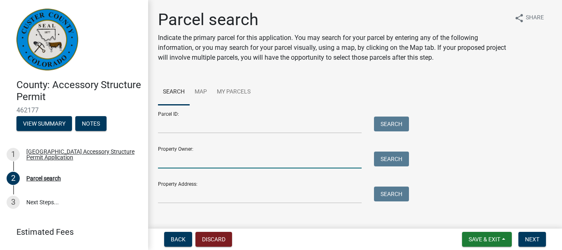
click at [269, 158] on input "Property Owner:" at bounding box center [260, 159] width 204 height 17
type input "[PERSON_NAME]"
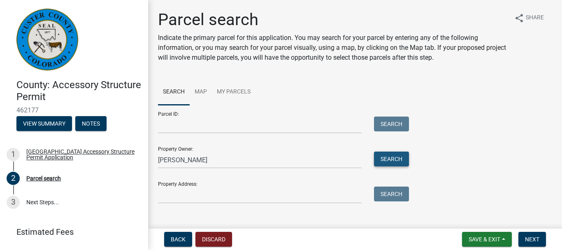
click at [400, 157] on button "Search" at bounding box center [391, 158] width 35 height 15
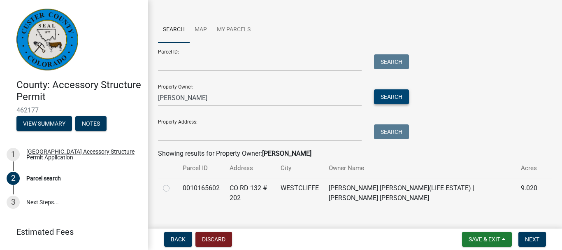
scroll to position [77, 0]
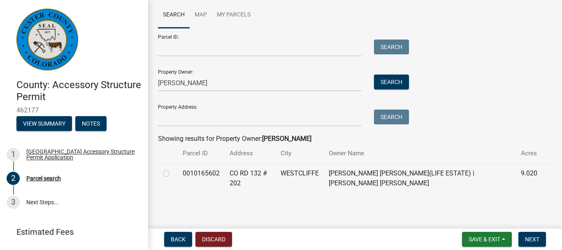
click at [173, 168] on label at bounding box center [173, 168] width 0 height 0
click at [173, 174] on input "radio" at bounding box center [175, 170] width 5 height 5
radio input "true"
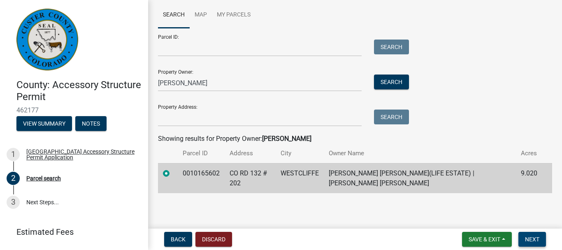
click at [521, 240] on button "Next" at bounding box center [533, 239] width 28 height 15
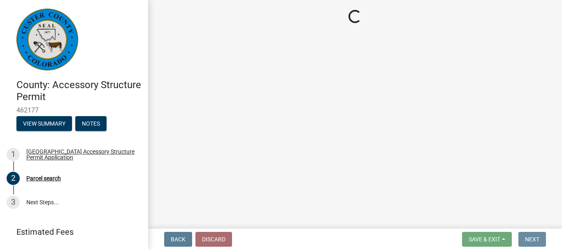
scroll to position [0, 0]
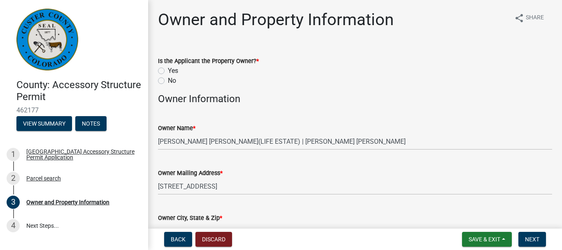
click at [168, 79] on label "No" at bounding box center [172, 81] width 8 height 10
click at [168, 79] on input "No" at bounding box center [170, 78] width 5 height 5
radio input "true"
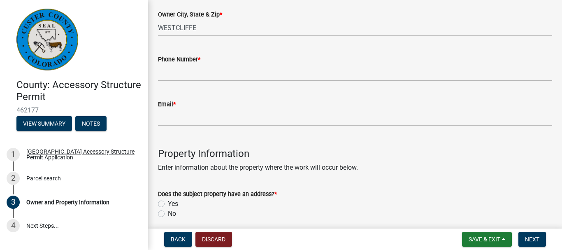
scroll to position [217, 0]
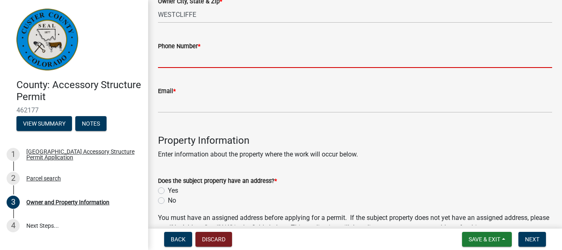
click at [356, 58] on input "Phone Number *" at bounding box center [355, 59] width 394 height 17
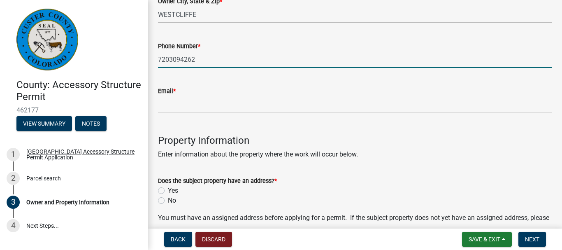
type input "7203094262"
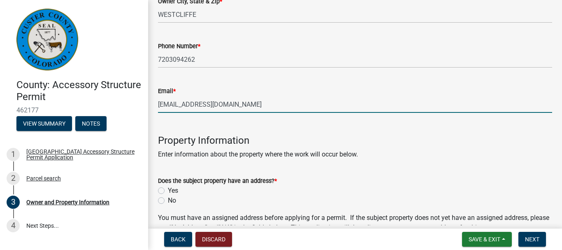
type input "[EMAIL_ADDRESS][DOMAIN_NAME]"
click at [168, 192] on label "Yes" at bounding box center [173, 191] width 10 height 10
click at [168, 191] on input "Yes" at bounding box center [170, 188] width 5 height 5
radio input "true"
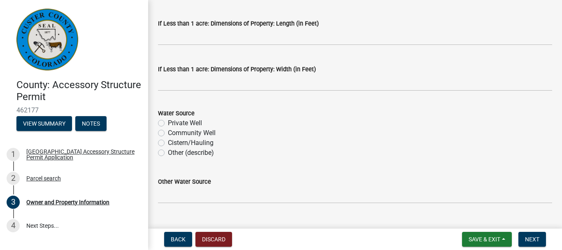
scroll to position [783, 0]
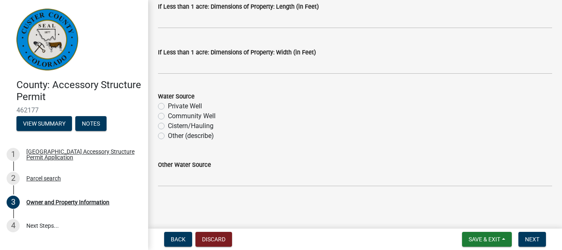
click at [168, 105] on label "Private Well" at bounding box center [185, 106] width 34 height 10
click at [168, 105] on input "Private Well" at bounding box center [170, 103] width 5 height 5
radio input "true"
click at [527, 240] on span "Next" at bounding box center [532, 239] width 14 height 7
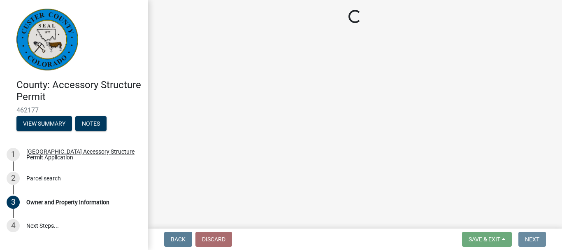
scroll to position [0, 0]
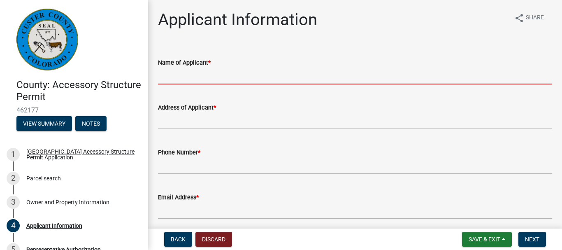
click at [237, 72] on input "Name of Applicant *" at bounding box center [355, 76] width 394 height 17
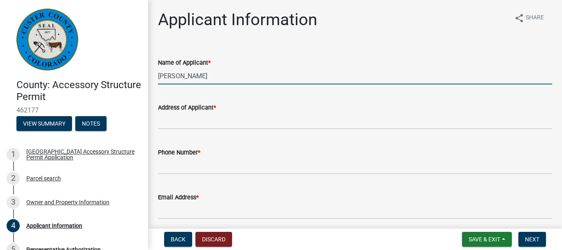
type input "[PERSON_NAME]"
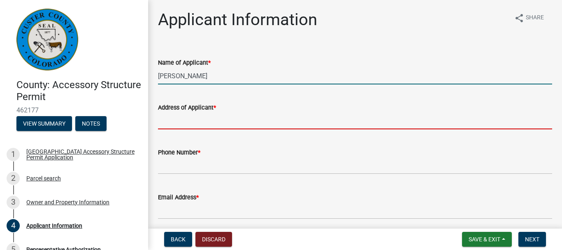
type input "[STREET_ADDRESS]"
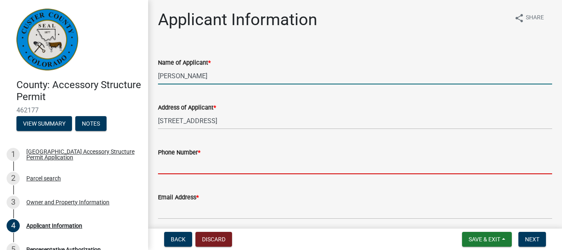
type input "7203094262"
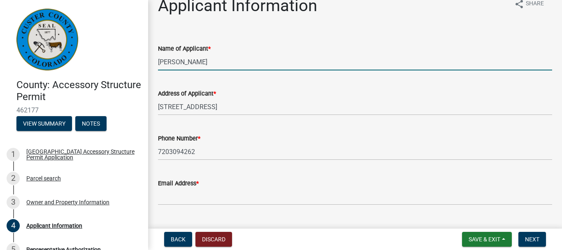
scroll to position [33, 0]
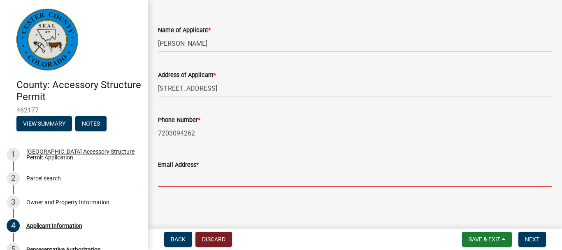
click at [326, 179] on input "Email Address *" at bounding box center [355, 178] width 394 height 17
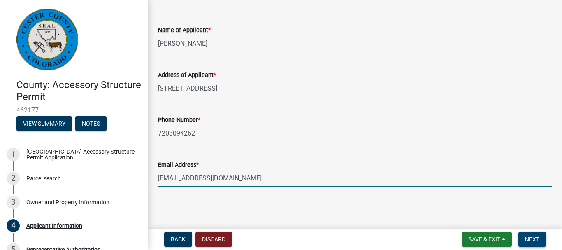
type input "[EMAIL_ADDRESS][DOMAIN_NAME]"
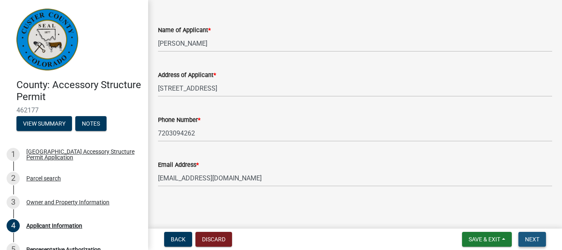
click at [536, 242] on span "Next" at bounding box center [532, 239] width 14 height 7
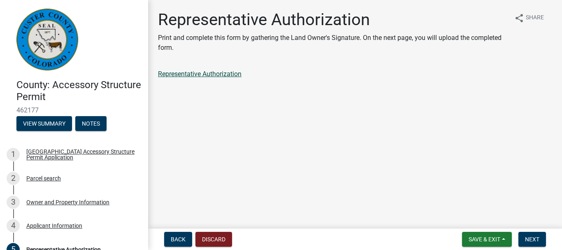
click at [229, 74] on link "Representative Authorization" at bounding box center [200, 74] width 84 height 8
click at [539, 237] on span "Next" at bounding box center [532, 239] width 14 height 7
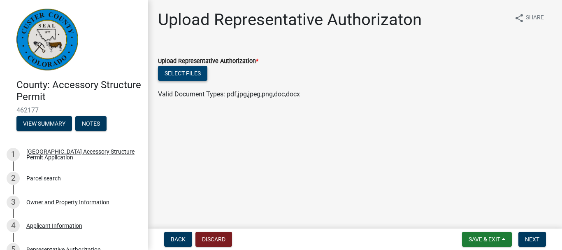
click at [188, 71] on button "Select files" at bounding box center [182, 73] width 49 height 15
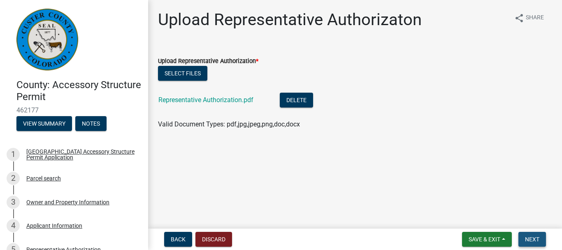
click at [531, 240] on span "Next" at bounding box center [532, 239] width 14 height 7
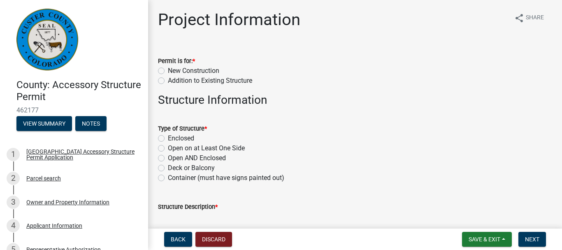
click at [168, 136] on label "Enclosed" at bounding box center [181, 138] width 26 height 10
click at [168, 136] on input "Enclosed" at bounding box center [170, 135] width 5 height 5
radio input "true"
click at [168, 72] on label "New Construction" at bounding box center [193, 71] width 51 height 10
click at [168, 71] on input "New Construction" at bounding box center [170, 68] width 5 height 5
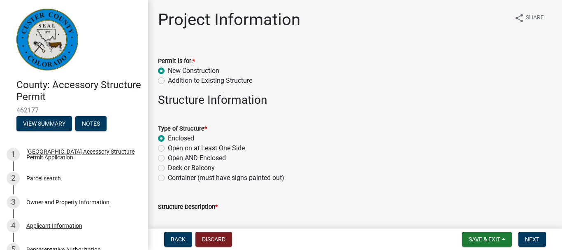
radio input "true"
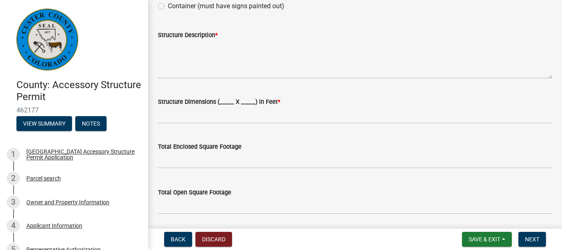
scroll to position [177, 0]
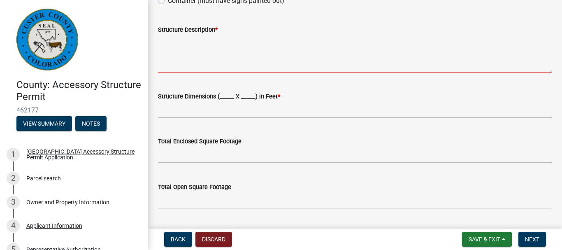
click at [313, 49] on textarea "Structure Description *" at bounding box center [355, 54] width 394 height 39
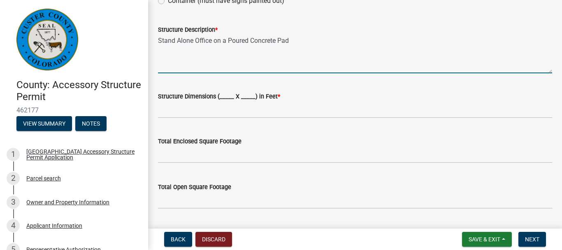
type textarea "Stand Alone Office on a Poured Concrete Pad"
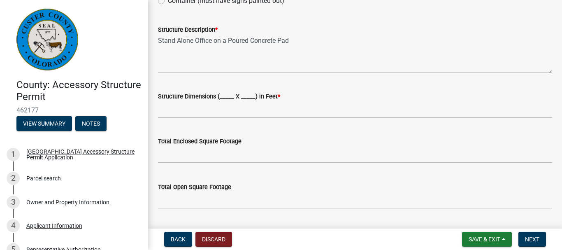
click at [232, 95] on label "Structure Dimensions (_____ X _____) in Feet *" at bounding box center [219, 97] width 122 height 6
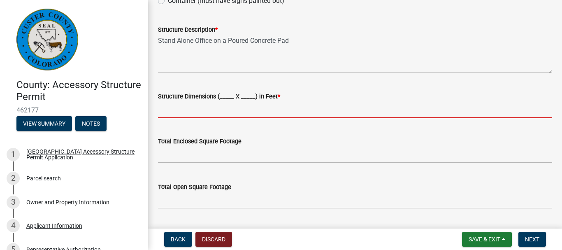
click at [232, 101] on input "Structure Dimensions (_____ X _____) in Feet *" at bounding box center [355, 109] width 394 height 17
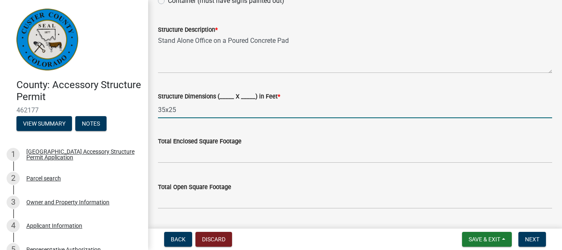
type input "35x25"
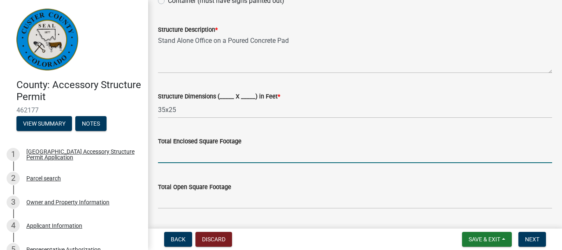
click at [216, 151] on input "text" at bounding box center [355, 154] width 394 height 17
type input "750"
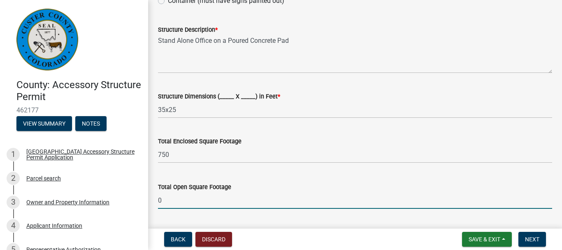
type input "0"
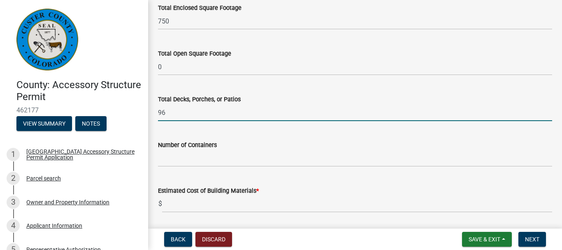
type input "96"
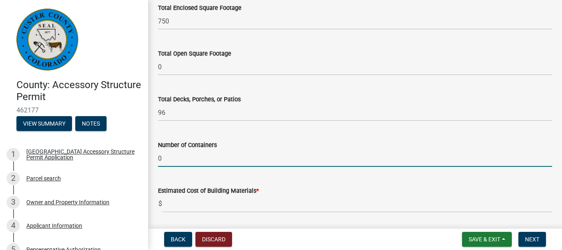
type input "0"
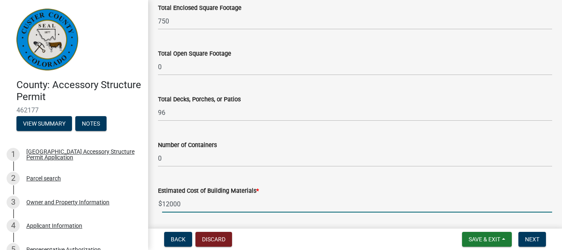
type input "12000"
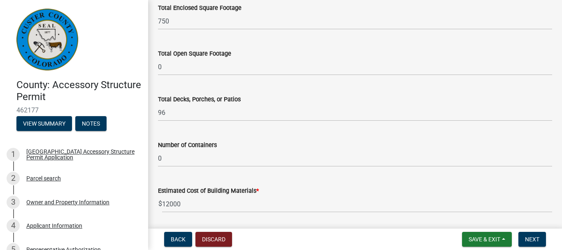
scroll to position [440, 0]
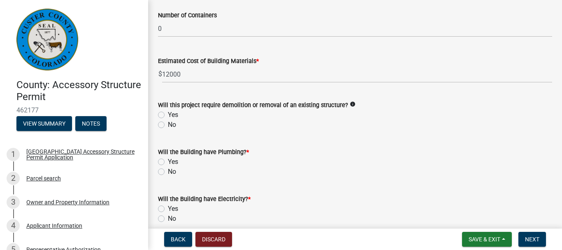
click at [161, 128] on div "No" at bounding box center [355, 125] width 394 height 10
click at [168, 124] on label "No" at bounding box center [172, 125] width 8 height 10
click at [168, 124] on input "No" at bounding box center [170, 122] width 5 height 5
radio input "true"
click at [168, 171] on label "No" at bounding box center [172, 172] width 8 height 10
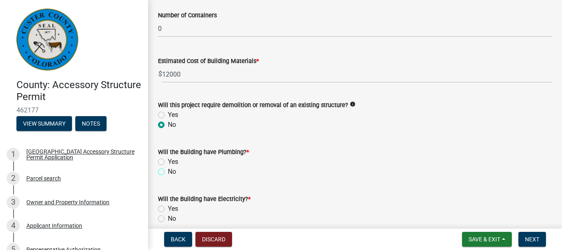
click at [168, 171] on input "No" at bounding box center [170, 169] width 5 height 5
radio input "true"
click at [168, 209] on label "Yes" at bounding box center [173, 209] width 10 height 10
click at [168, 209] on input "Yes" at bounding box center [170, 206] width 5 height 5
radio input "true"
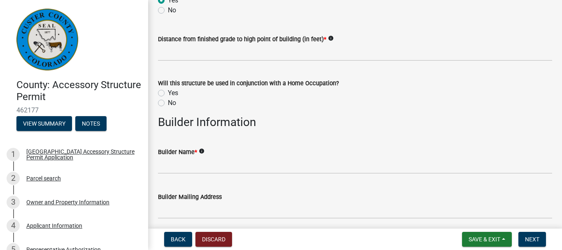
scroll to position [651, 0]
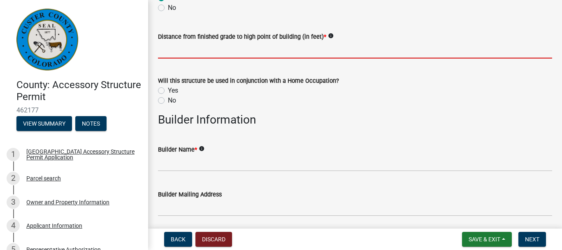
click at [278, 51] on input "text" at bounding box center [355, 50] width 394 height 17
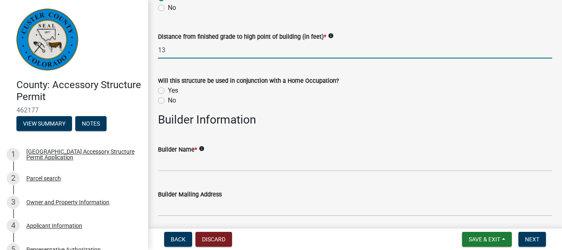
type input "13"
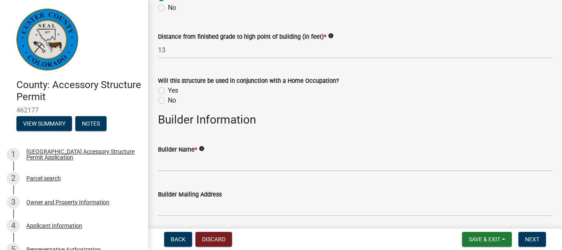
click at [168, 102] on label "No" at bounding box center [172, 101] width 8 height 10
click at [168, 101] on input "No" at bounding box center [170, 98] width 5 height 5
radio input "true"
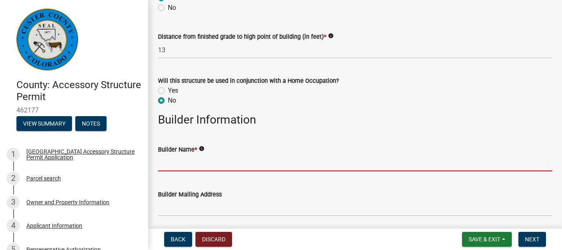
click at [177, 161] on input "Builder Name *" at bounding box center [355, 162] width 394 height 17
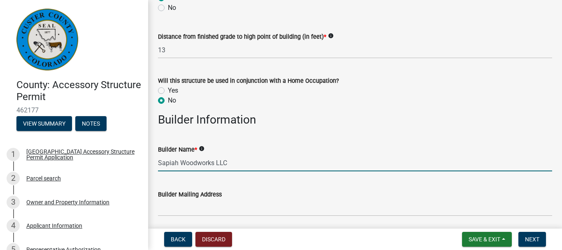
type input "Sapiah Woodworks LLC"
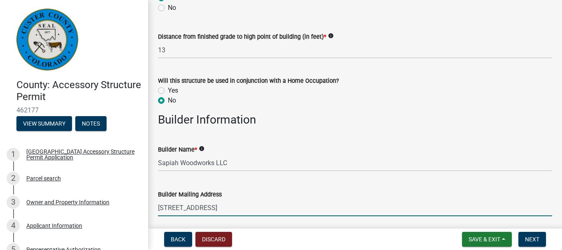
type input "[STREET_ADDRESS]"
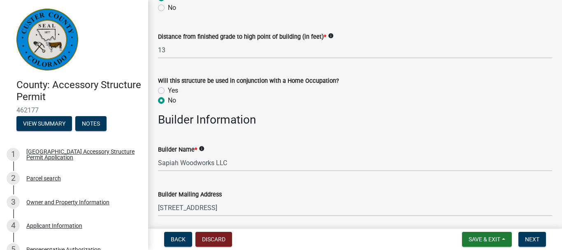
scroll to position [791, 0]
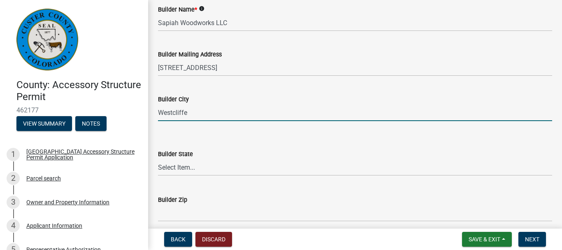
type input "Westcliffe"
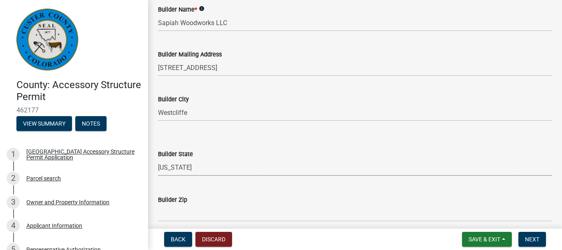
select select "CO"
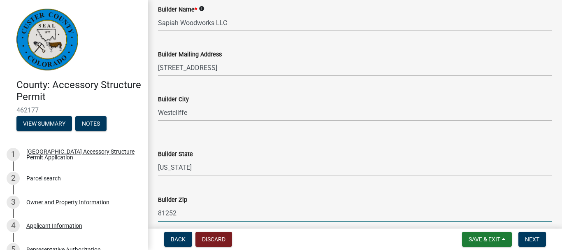
type input "81252"
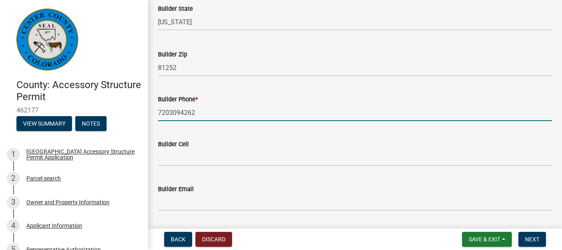
type input "7203094262"
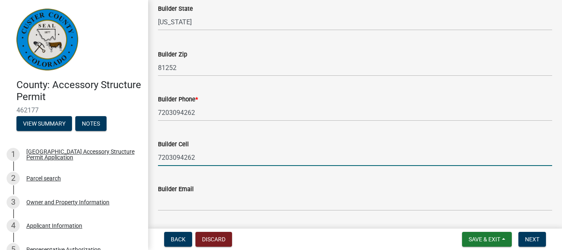
type input "7203094262"
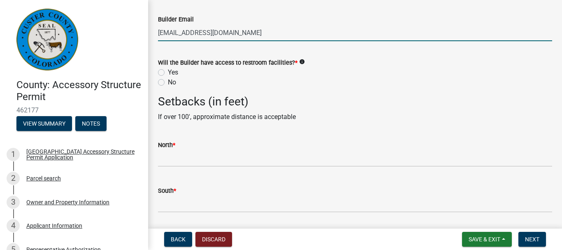
scroll to position [1051, 0]
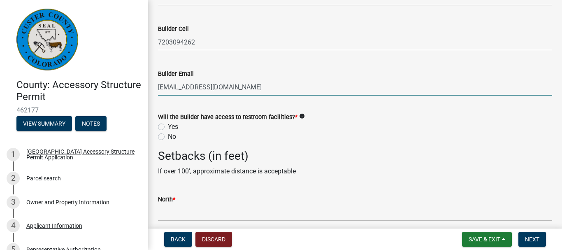
type input "[EMAIL_ADDRESS][DOMAIN_NAME]"
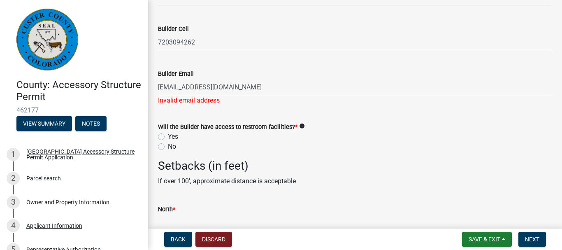
click at [164, 128] on div "Will the Builder have access to restroom facilities? * info Yes No" at bounding box center [355, 137] width 394 height 30
click at [168, 134] on label "Yes" at bounding box center [173, 137] width 10 height 10
click at [168, 134] on input "Yes" at bounding box center [170, 134] width 5 height 5
radio input "true"
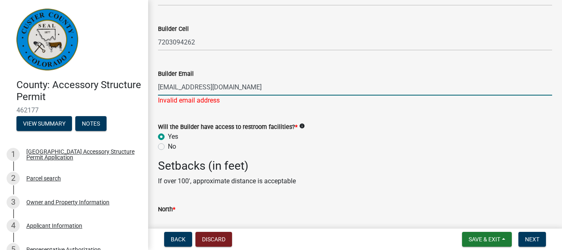
click at [256, 86] on input "[EMAIL_ADDRESS][DOMAIN_NAME]" at bounding box center [355, 87] width 394 height 17
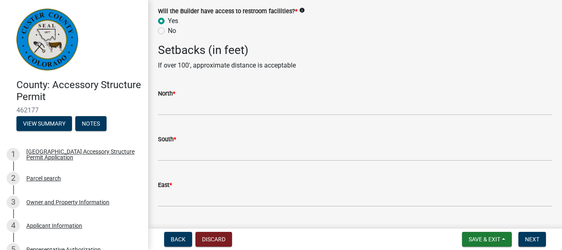
scroll to position [1186, 0]
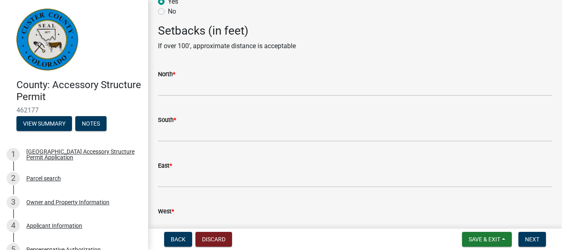
type input "[EMAIL_ADDRESS][DOMAIN_NAME]"
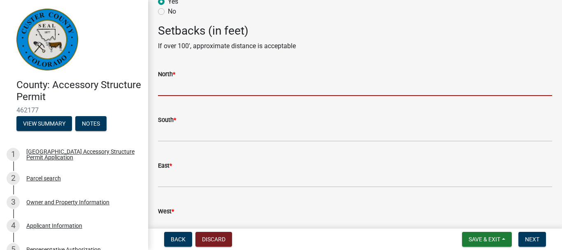
click at [373, 88] on input "text" at bounding box center [355, 87] width 394 height 17
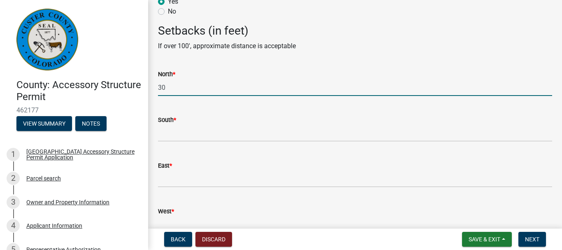
type input "30"
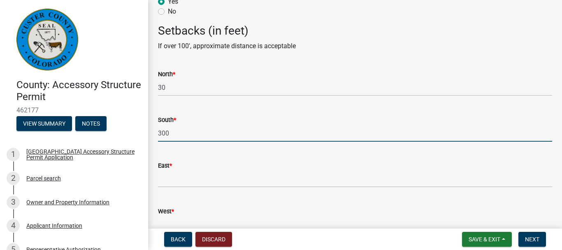
type input "300"
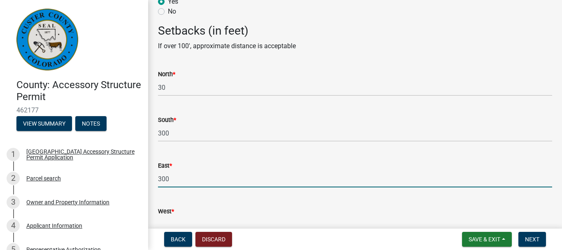
type input "300"
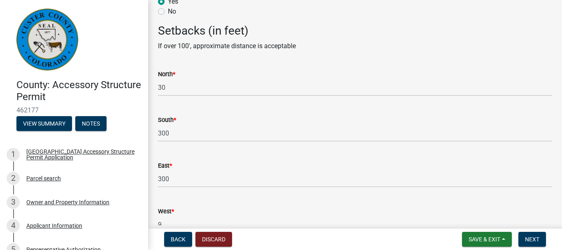
scroll to position [1180, 0]
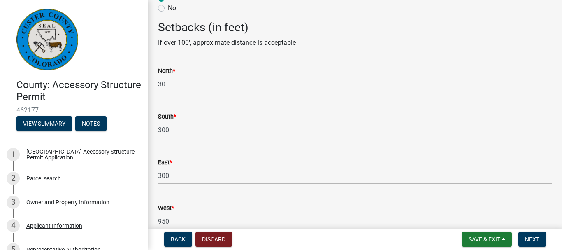
type input "950"
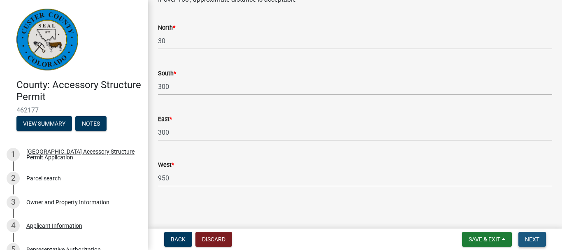
click at [533, 243] on button "Next" at bounding box center [533, 239] width 28 height 15
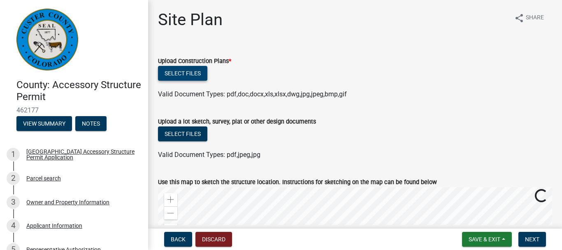
click at [188, 72] on button "Select files" at bounding box center [182, 73] width 49 height 15
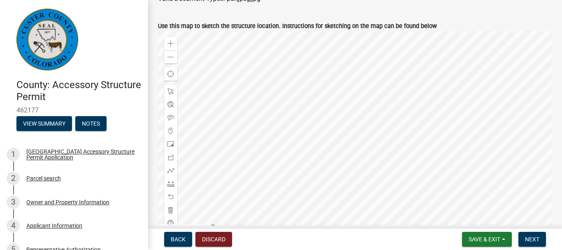
scroll to position [214, 0]
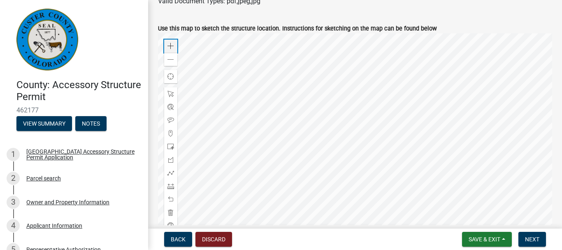
click at [172, 44] on span at bounding box center [171, 46] width 7 height 7
click at [492, 88] on div at bounding box center [355, 136] width 394 height 206
click at [168, 62] on span at bounding box center [171, 59] width 7 height 7
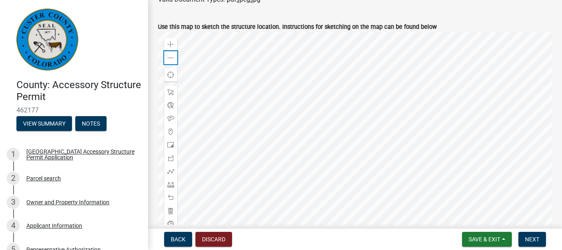
scroll to position [198, 0]
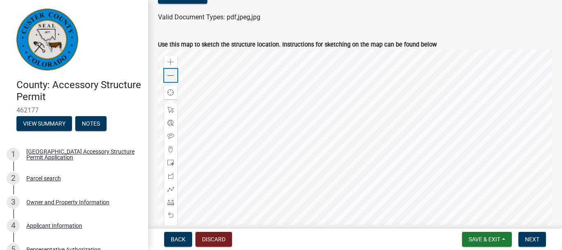
click at [170, 72] on div "Zoom out" at bounding box center [170, 75] width 13 height 13
click at [384, 87] on div at bounding box center [355, 152] width 394 height 206
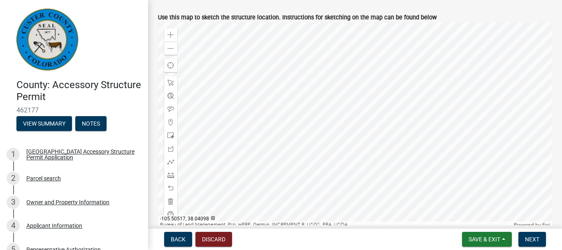
scroll to position [223, 0]
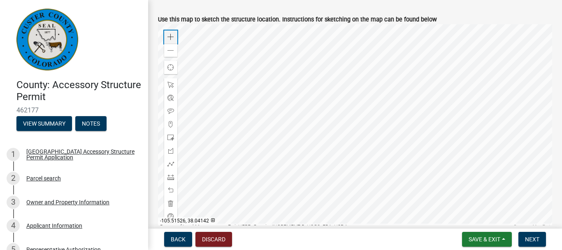
click at [168, 36] on span at bounding box center [171, 37] width 7 height 7
click at [443, 139] on div at bounding box center [355, 127] width 394 height 206
click at [171, 37] on span at bounding box center [171, 37] width 7 height 7
click at [303, 166] on div at bounding box center [355, 127] width 394 height 206
click at [170, 137] on span at bounding box center [171, 137] width 7 height 7
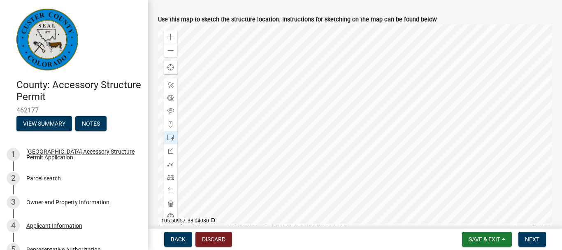
click at [427, 110] on div at bounding box center [355, 127] width 394 height 206
click at [171, 160] on div at bounding box center [170, 163] width 13 height 13
click at [412, 79] on div at bounding box center [355, 127] width 394 height 206
click at [410, 68] on div at bounding box center [355, 127] width 394 height 206
click at [410, 81] on div at bounding box center [355, 127] width 394 height 206
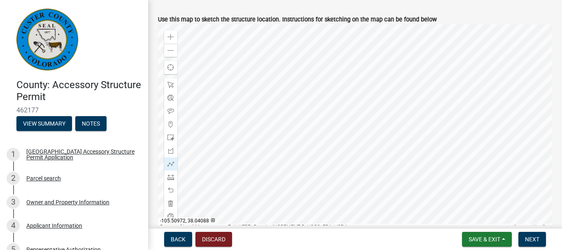
click at [410, 81] on div at bounding box center [355, 127] width 394 height 206
click at [409, 82] on div at bounding box center [355, 127] width 394 height 206
click at [170, 191] on span at bounding box center [171, 190] width 7 height 7
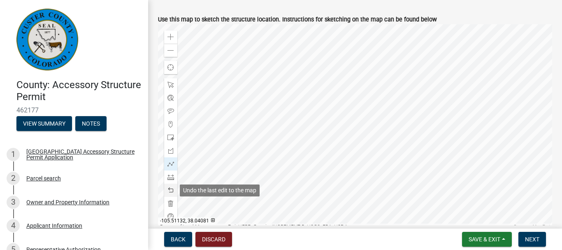
click at [170, 191] on span at bounding box center [171, 190] width 7 height 7
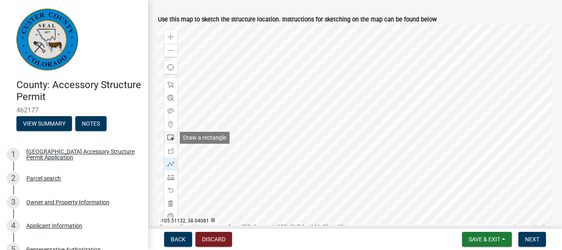
click at [169, 136] on span at bounding box center [171, 137] width 7 height 7
click at [424, 81] on div at bounding box center [355, 127] width 394 height 206
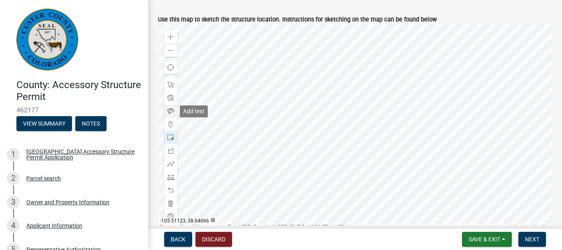
click at [171, 111] on span at bounding box center [171, 111] width 7 height 7
click at [451, 97] on div at bounding box center [355, 127] width 394 height 206
click at [449, 97] on div at bounding box center [355, 127] width 394 height 206
click at [172, 112] on span at bounding box center [171, 111] width 7 height 7
click at [429, 88] on div at bounding box center [355, 127] width 394 height 206
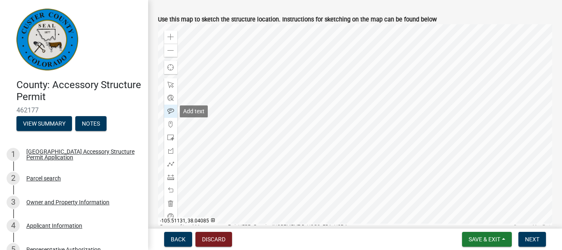
click at [173, 112] on span at bounding box center [171, 111] width 7 height 7
click at [429, 77] on div at bounding box center [355, 127] width 394 height 206
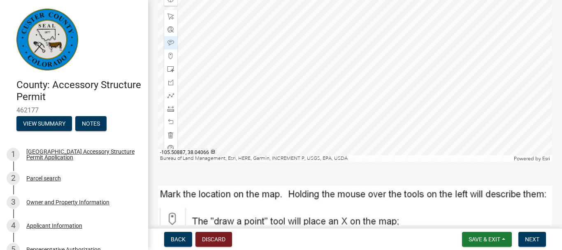
scroll to position [311, 0]
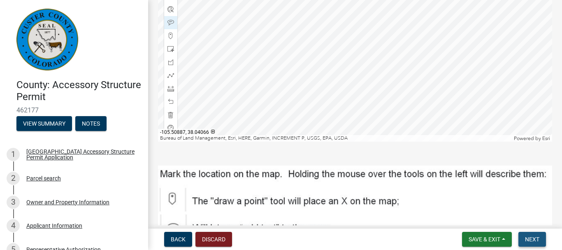
click at [536, 242] on span "Next" at bounding box center [532, 239] width 14 height 7
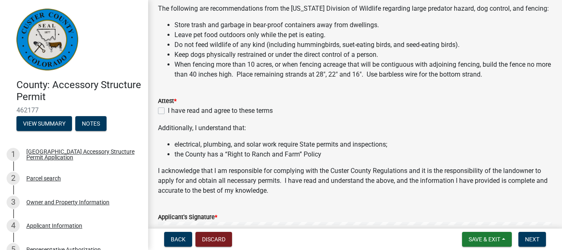
scroll to position [137, 0]
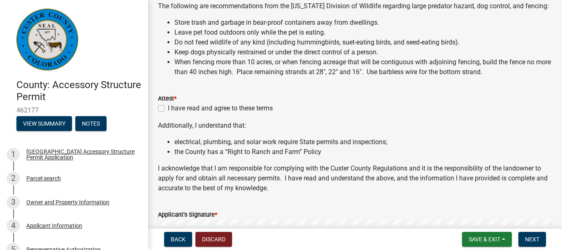
click at [168, 111] on label "I have read and agree to these terms" at bounding box center [220, 108] width 105 height 10
click at [168, 109] on input "I have read and agree to these terms" at bounding box center [170, 105] width 5 height 5
checkbox input "true"
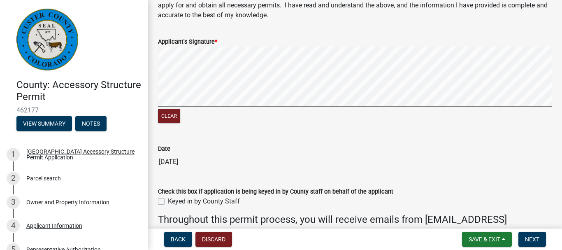
scroll to position [311, 0]
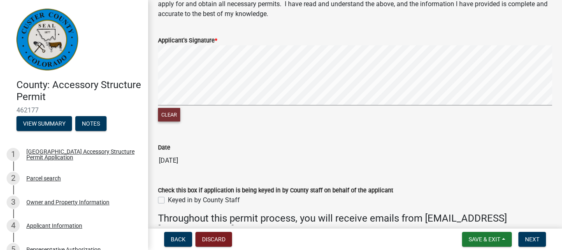
click at [167, 120] on button "Clear" at bounding box center [169, 115] width 22 height 14
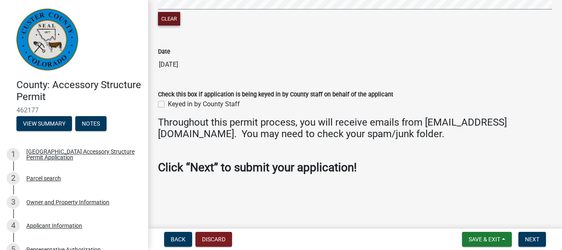
scroll to position [410, 0]
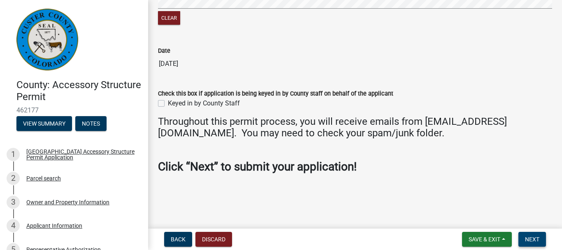
click at [526, 240] on span "Next" at bounding box center [532, 239] width 14 height 7
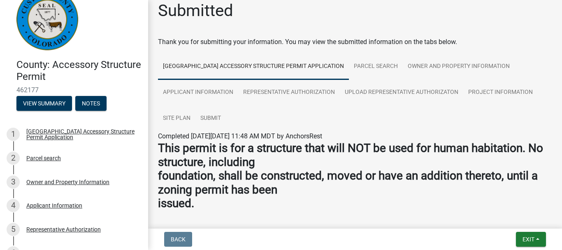
scroll to position [0, 0]
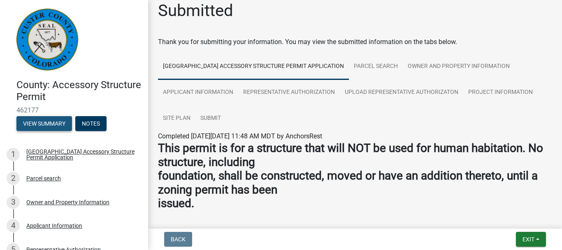
click at [65, 121] on button "View Summary" at bounding box center [44, 123] width 56 height 15
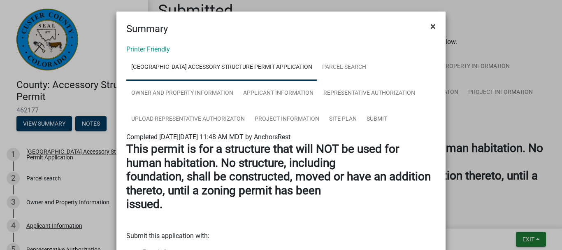
click at [435, 25] on span "×" at bounding box center [433, 27] width 5 height 12
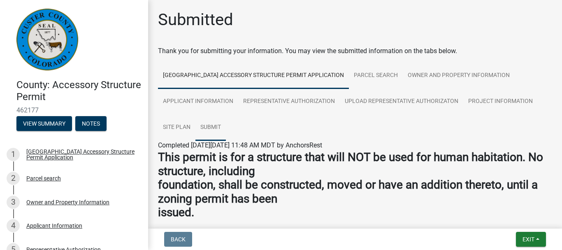
click at [208, 124] on link "Submit" at bounding box center [211, 127] width 30 height 26
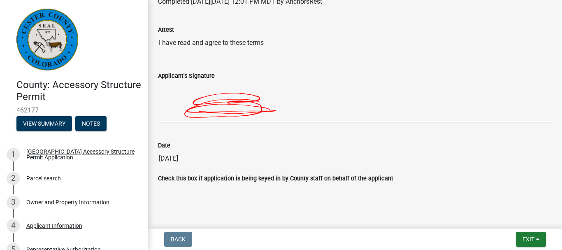
scroll to position [157, 0]
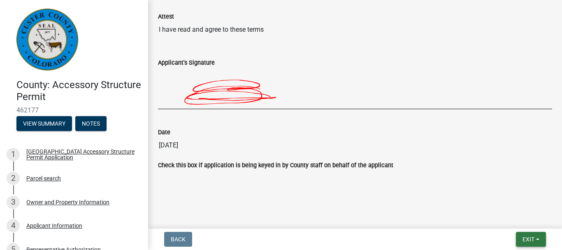
click at [528, 242] on span "Exit" at bounding box center [529, 239] width 12 height 7
click at [512, 217] on button "Save & Exit" at bounding box center [513, 218] width 66 height 20
